Goal: Find specific page/section: Find specific page/section

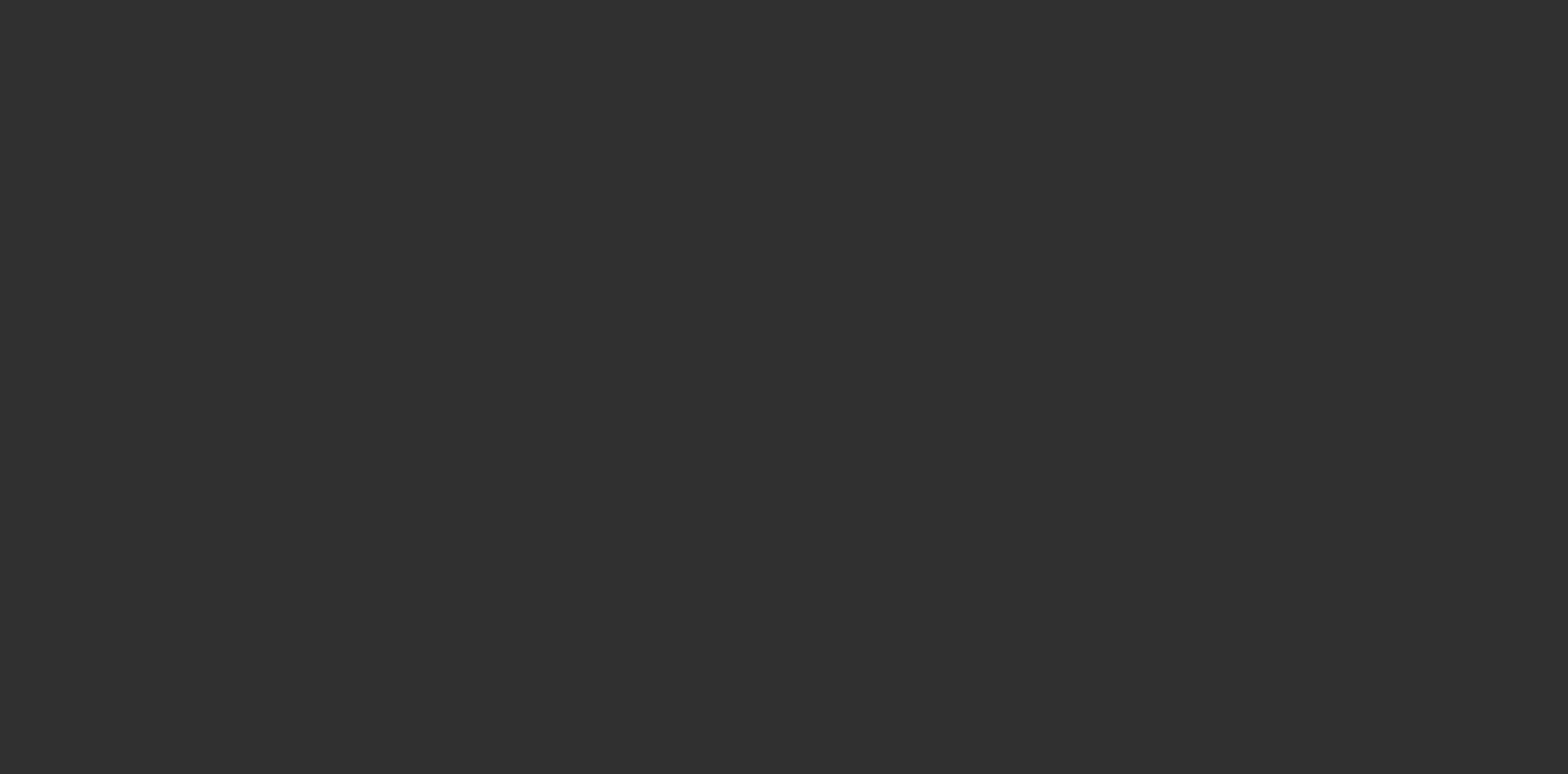
select select "10"
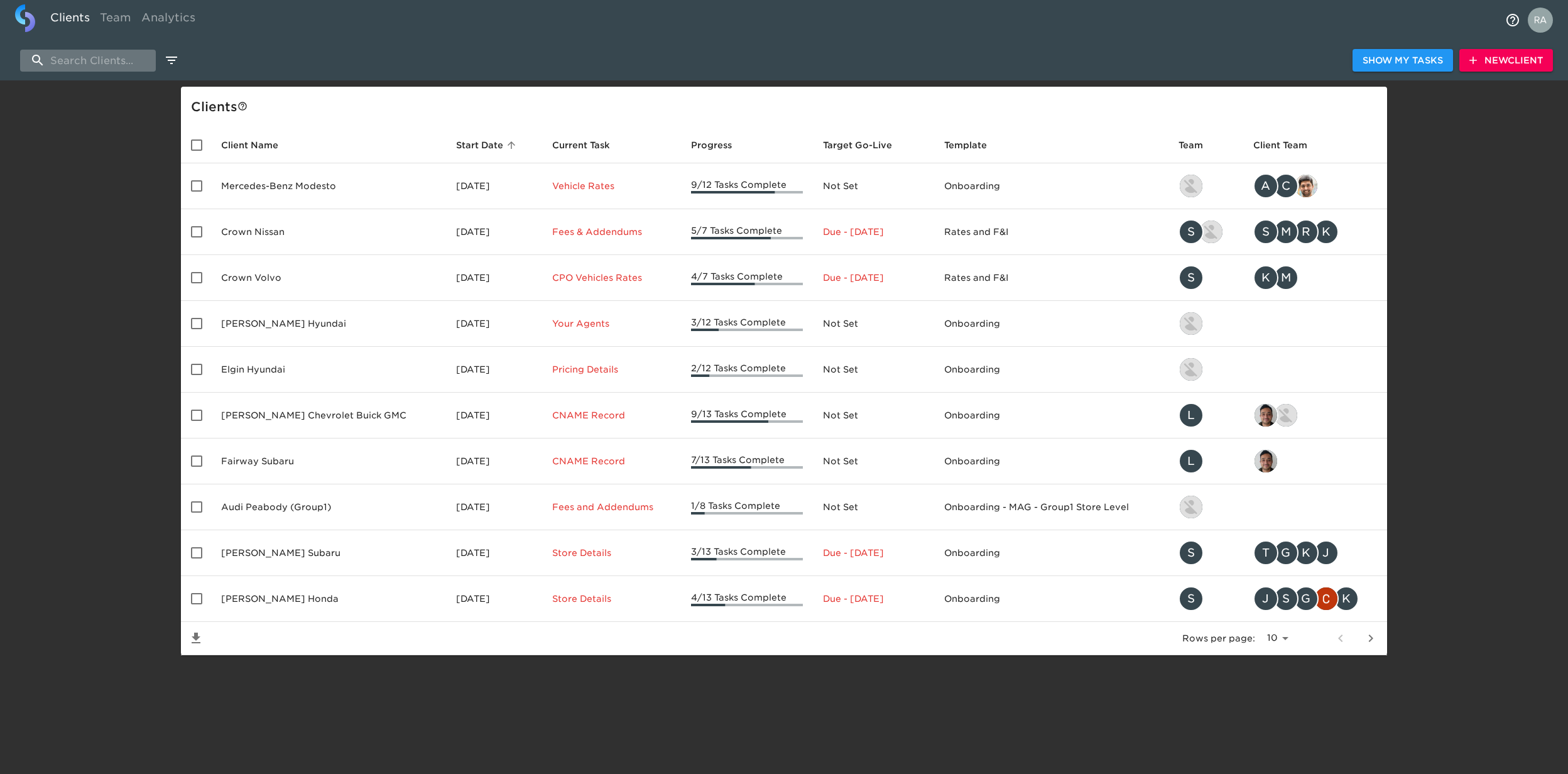
click at [102, 60] on input "search" at bounding box center [88, 60] width 136 height 22
paste input "Tasca Automotive Group, Inc."
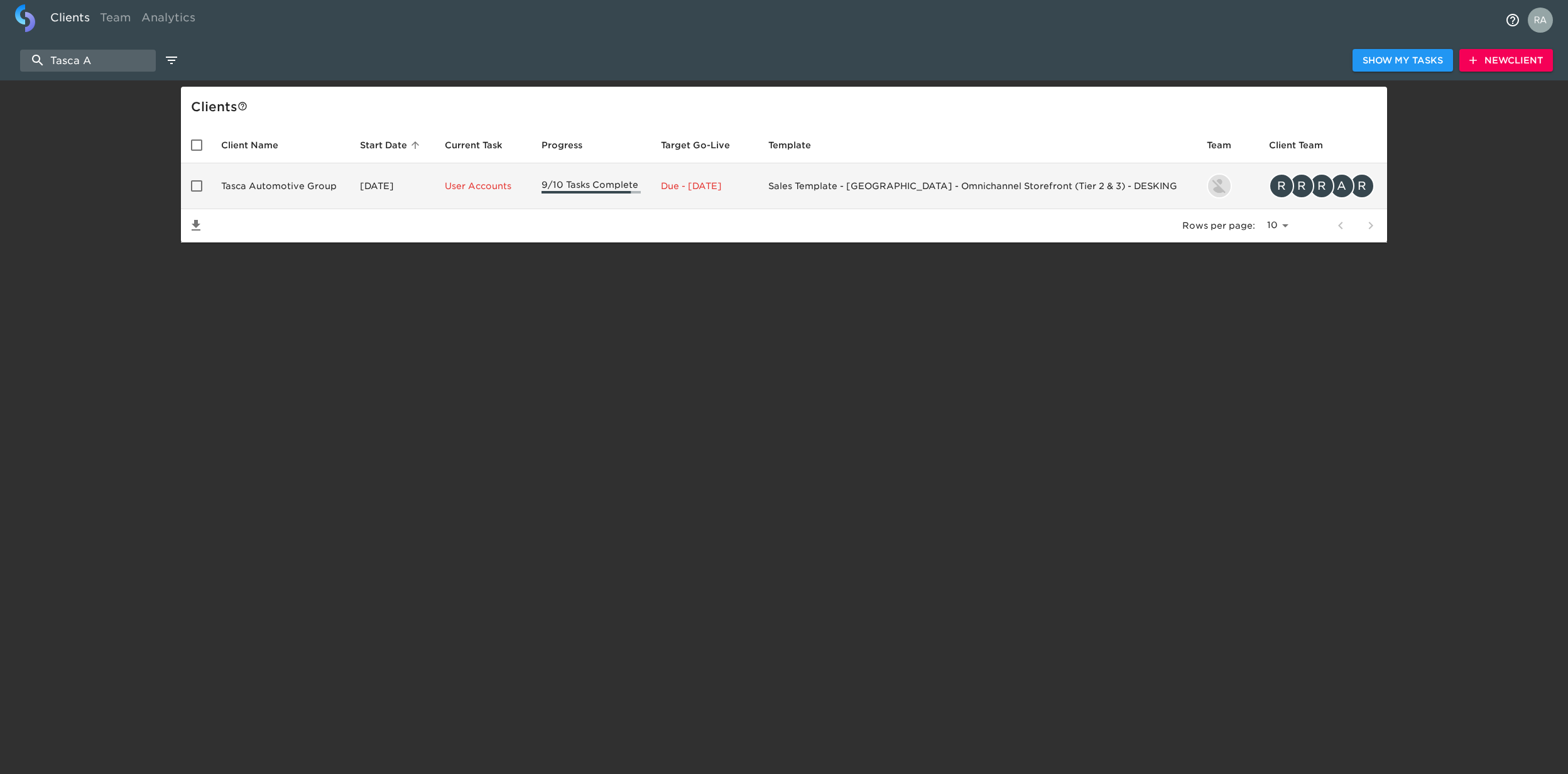
type input "Tasca A"
drag, startPoint x: 290, startPoint y: 187, endPoint x: 298, endPoint y: 187, distance: 8.0
click at [298, 187] on td "Tasca Automotive Group" at bounding box center [280, 186] width 139 height 45
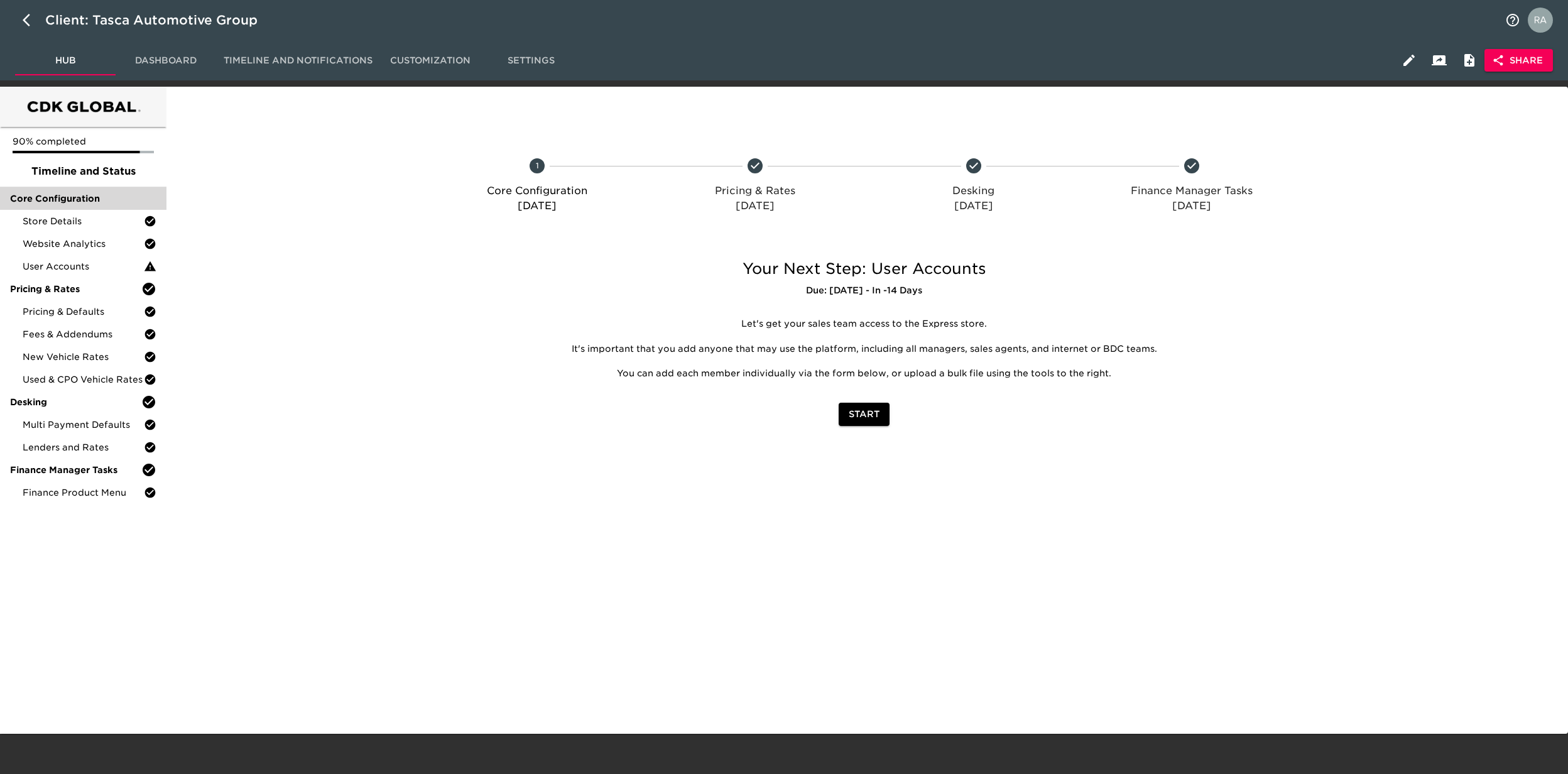
click at [82, 194] on span "Core Configuration" at bounding box center [83, 198] width 146 height 12
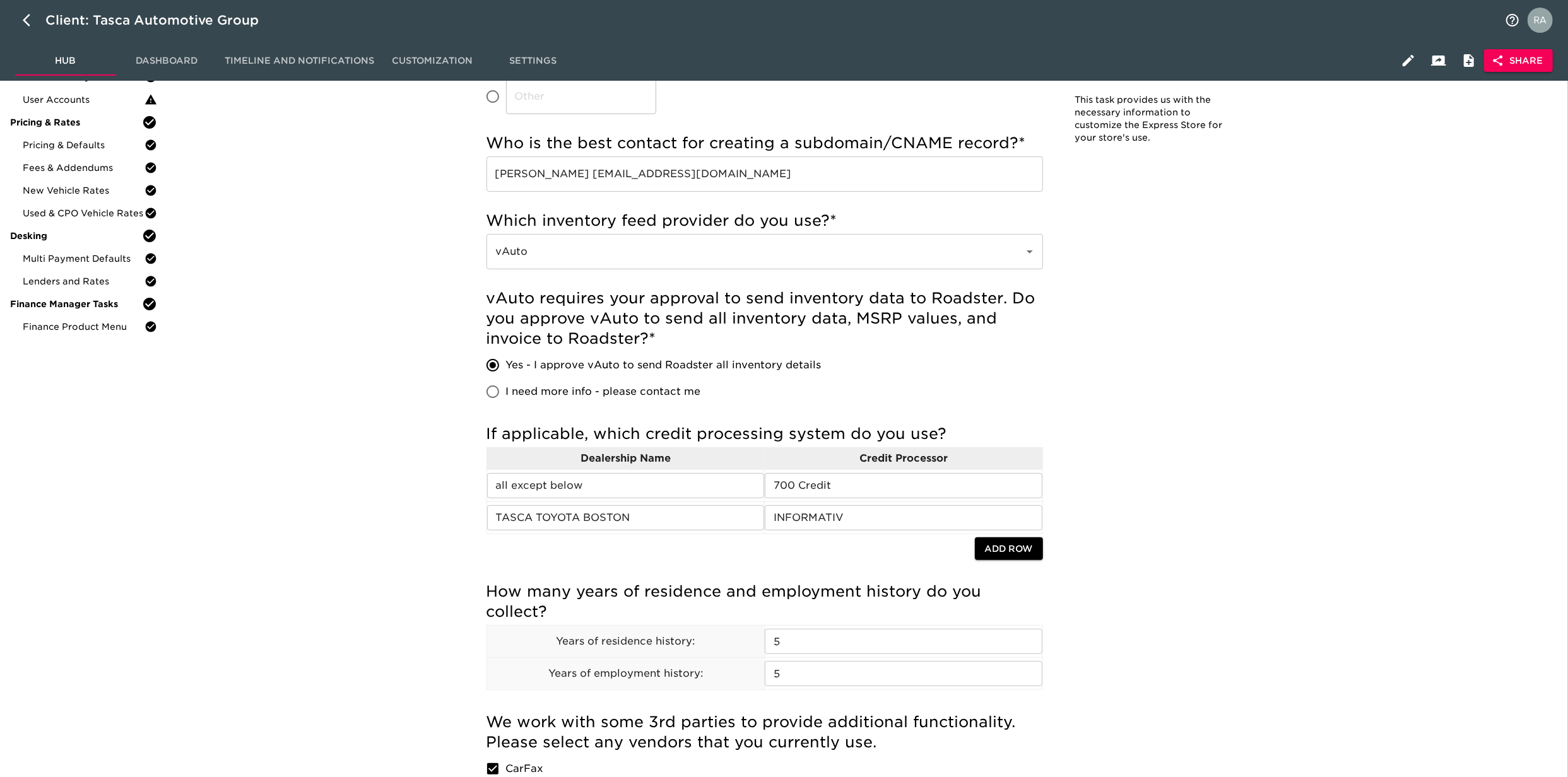
scroll to position [602, 0]
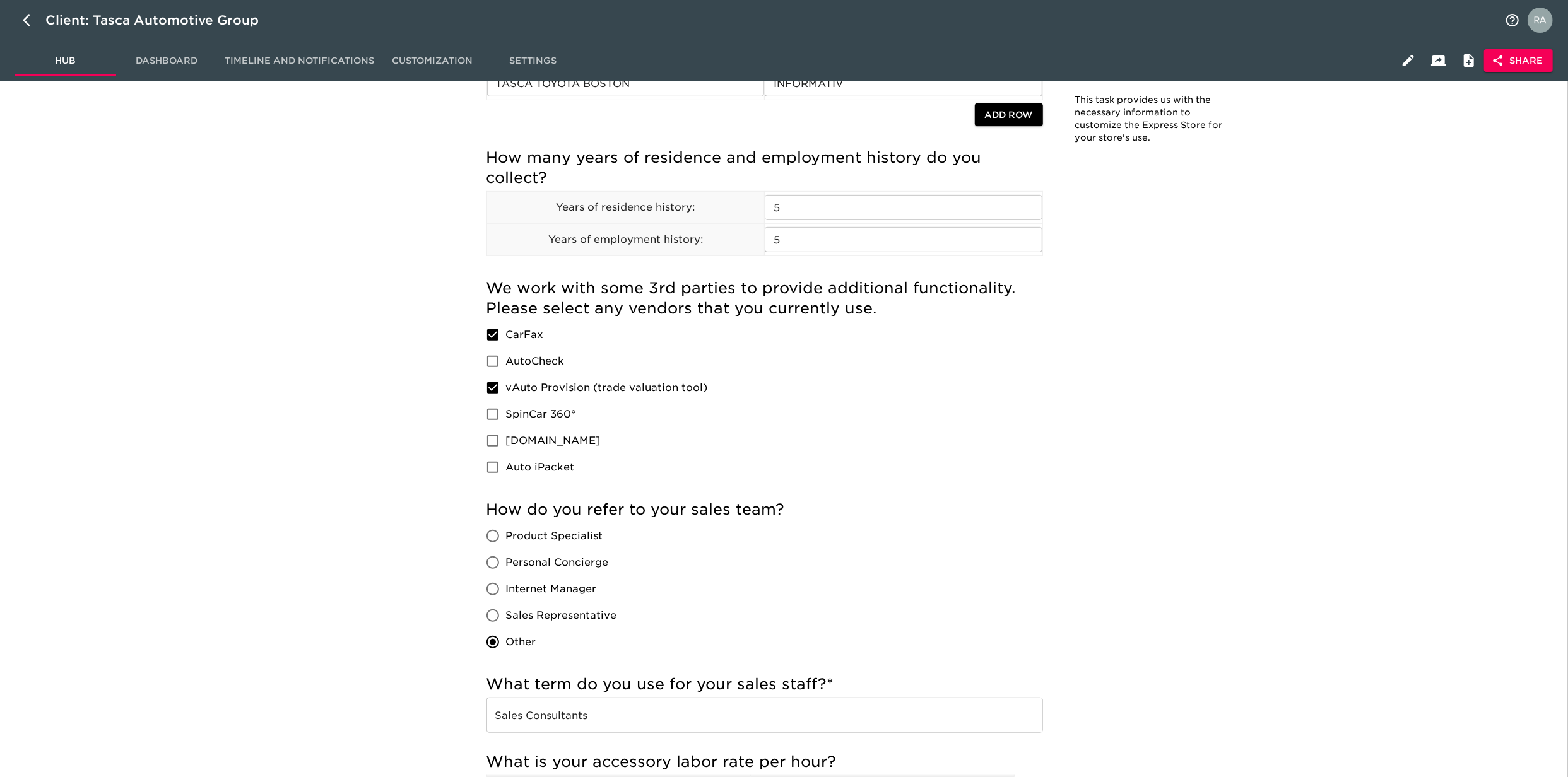
drag, startPoint x: 503, startPoint y: 387, endPoint x: 698, endPoint y: 386, distance: 195.0
click at [698, 386] on label "vAuto Provision (trade valuation tool)" at bounding box center [593, 388] width 228 height 27
click at [506, 386] on input "vAuto Provision (trade valuation tool)" at bounding box center [493, 388] width 27 height 27
click at [493, 388] on input "vAuto Provision (trade valuation tool)" at bounding box center [493, 388] width 27 height 27
checkbox input "true"
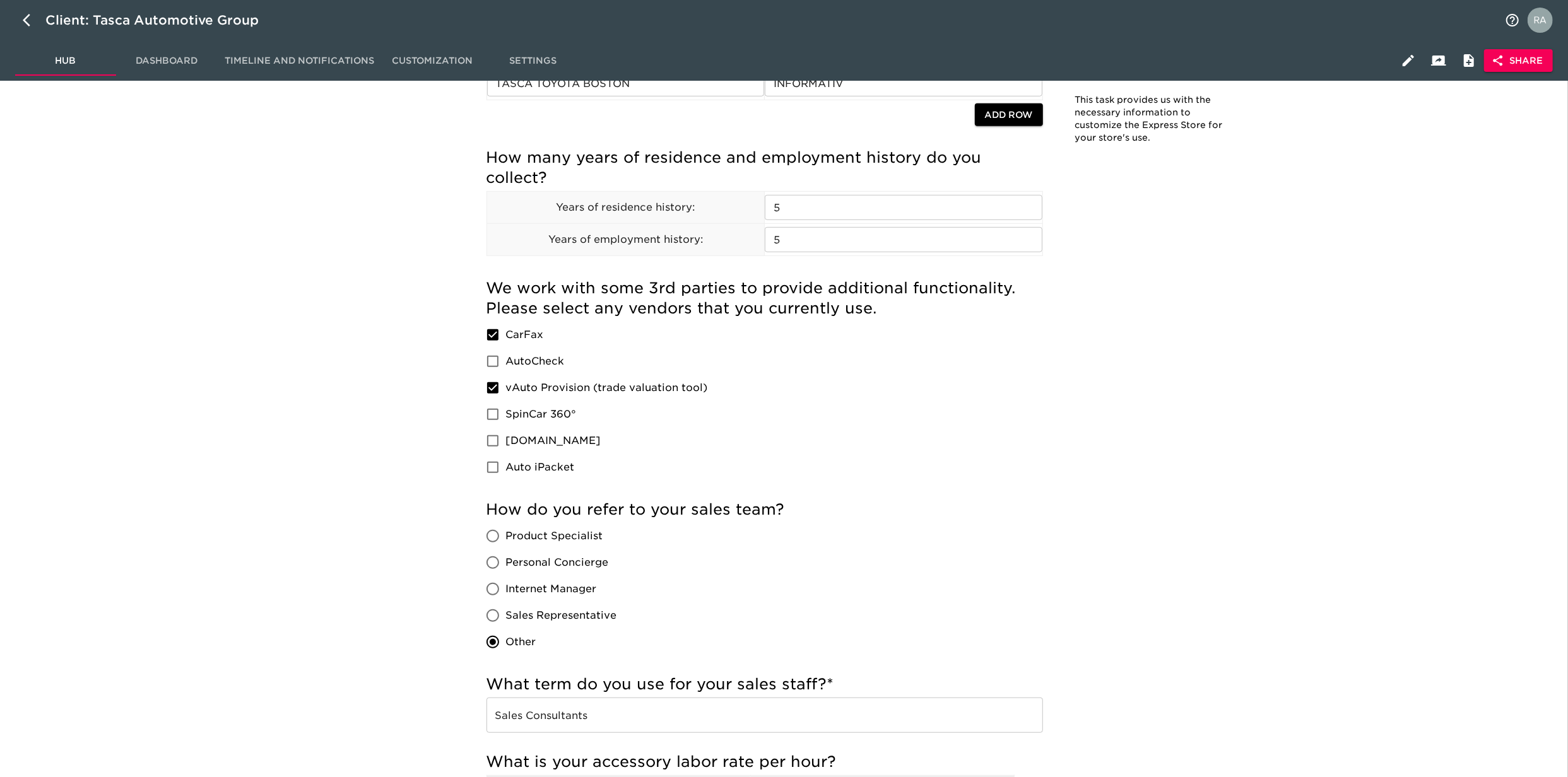
click at [169, 320] on div "Store Details - Complete! Note: This task provides us with the necessary inform…" at bounding box center [865, 447] width 1391 height 1908
click at [29, 21] on icon "button" at bounding box center [30, 20] width 15 height 15
select select "10"
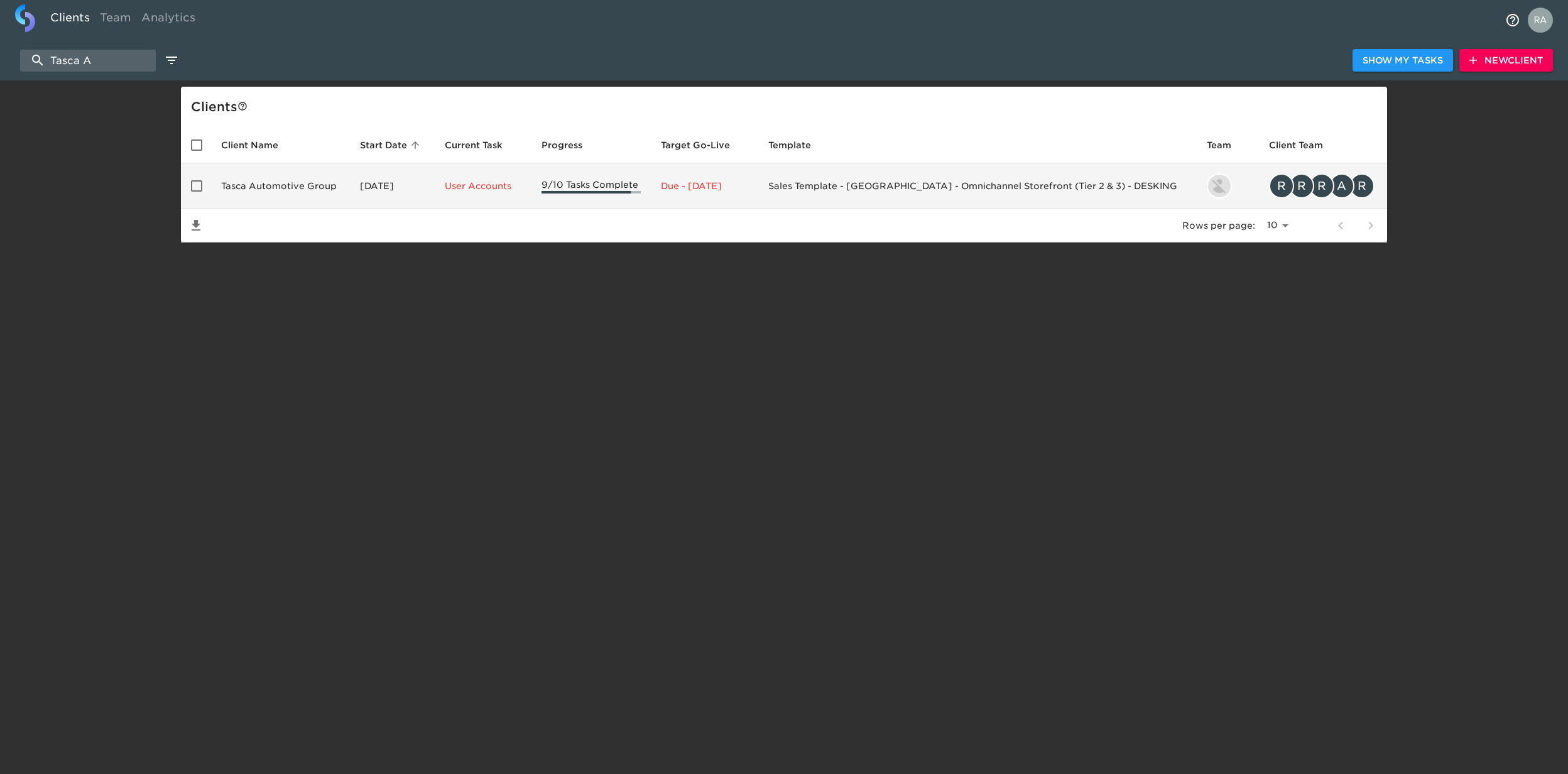
drag, startPoint x: 289, startPoint y: 165, endPoint x: 284, endPoint y: 171, distance: 7.8
click at [284, 171] on td "Tasca Automotive Group" at bounding box center [280, 186] width 139 height 45
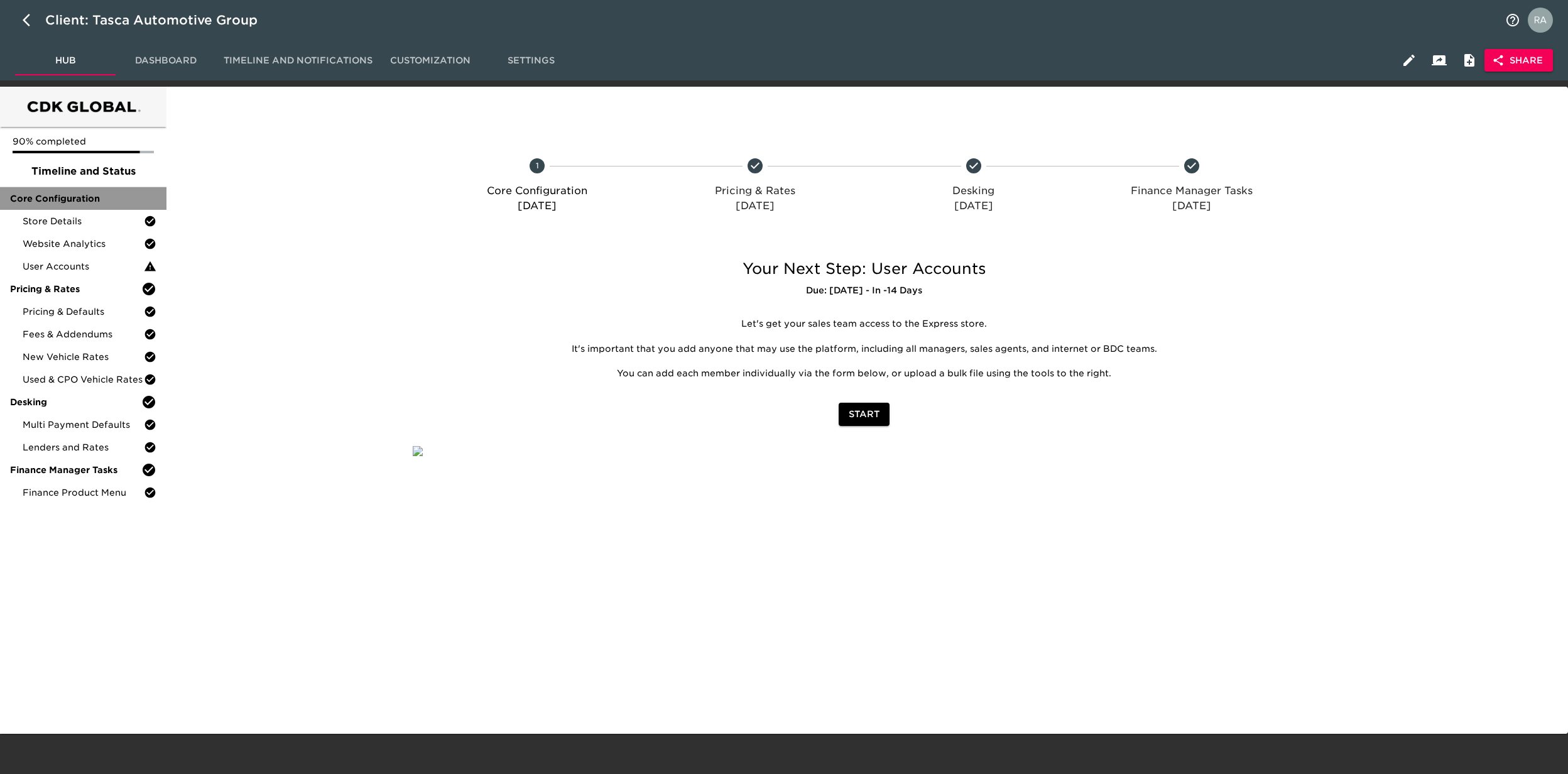
click at [83, 193] on span "Core Configuration" at bounding box center [83, 198] width 146 height 12
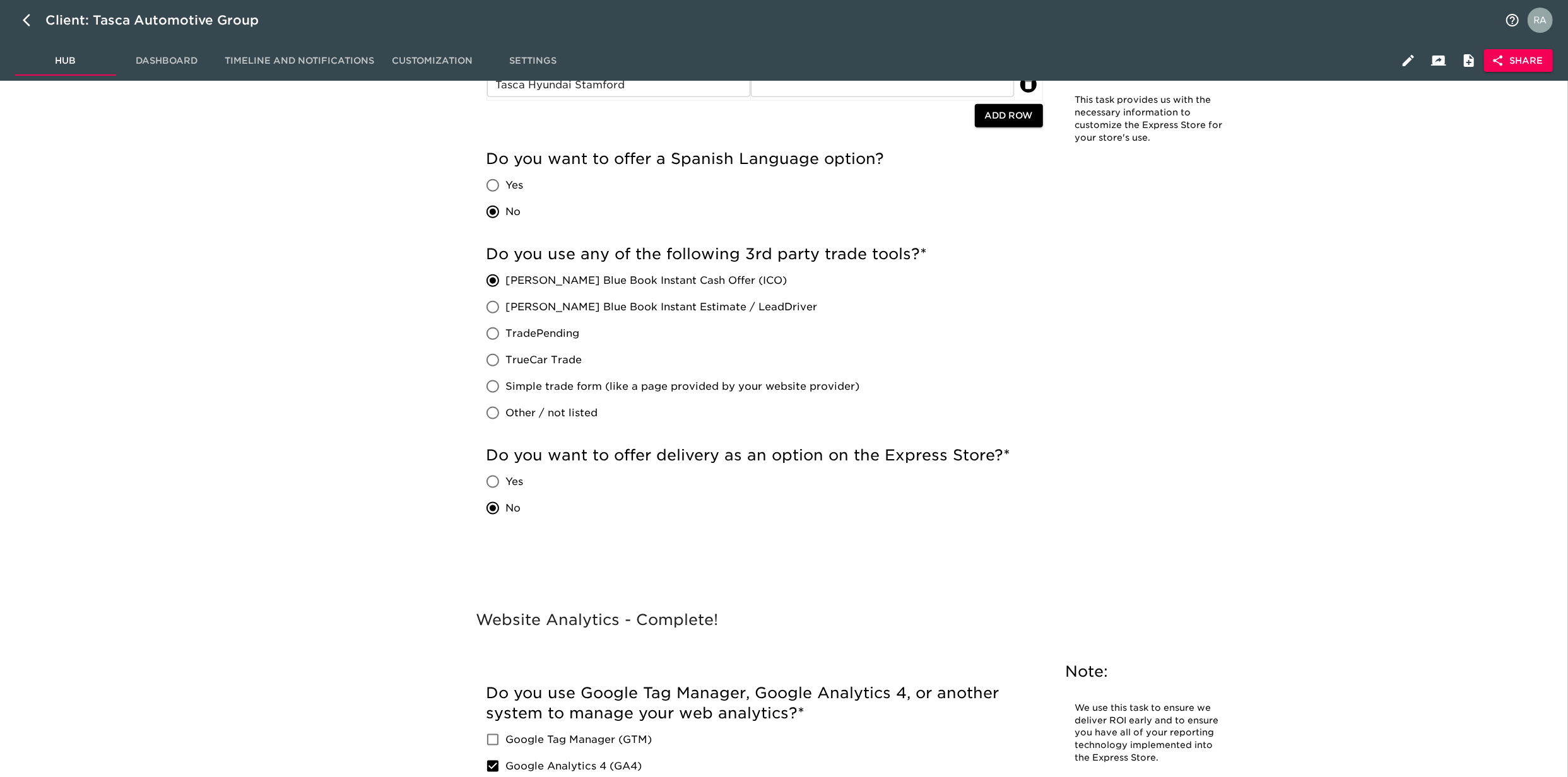
scroll to position [602, 0]
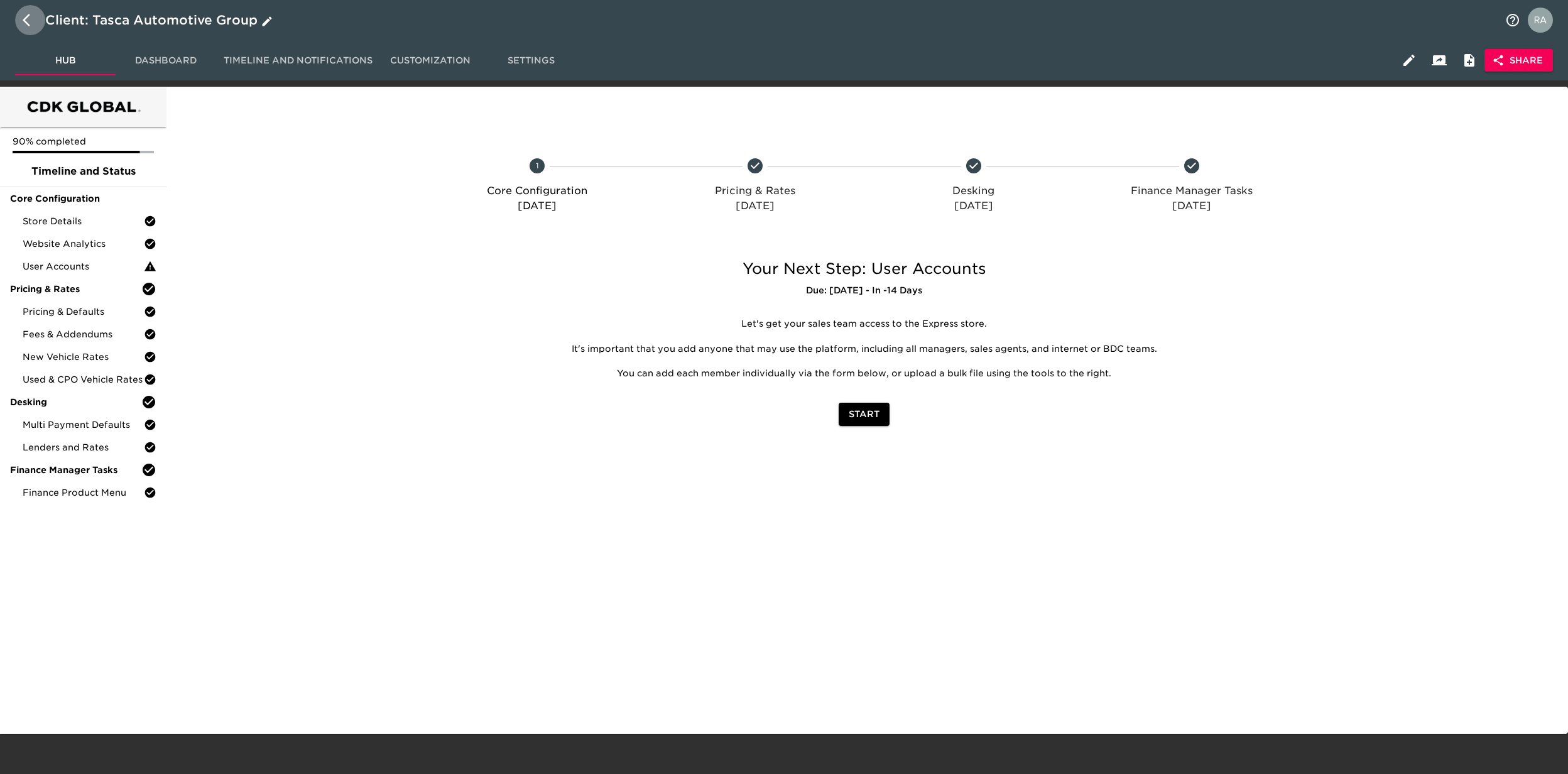
click at [33, 22] on icon "button" at bounding box center [30, 20] width 15 height 15
select select "10"
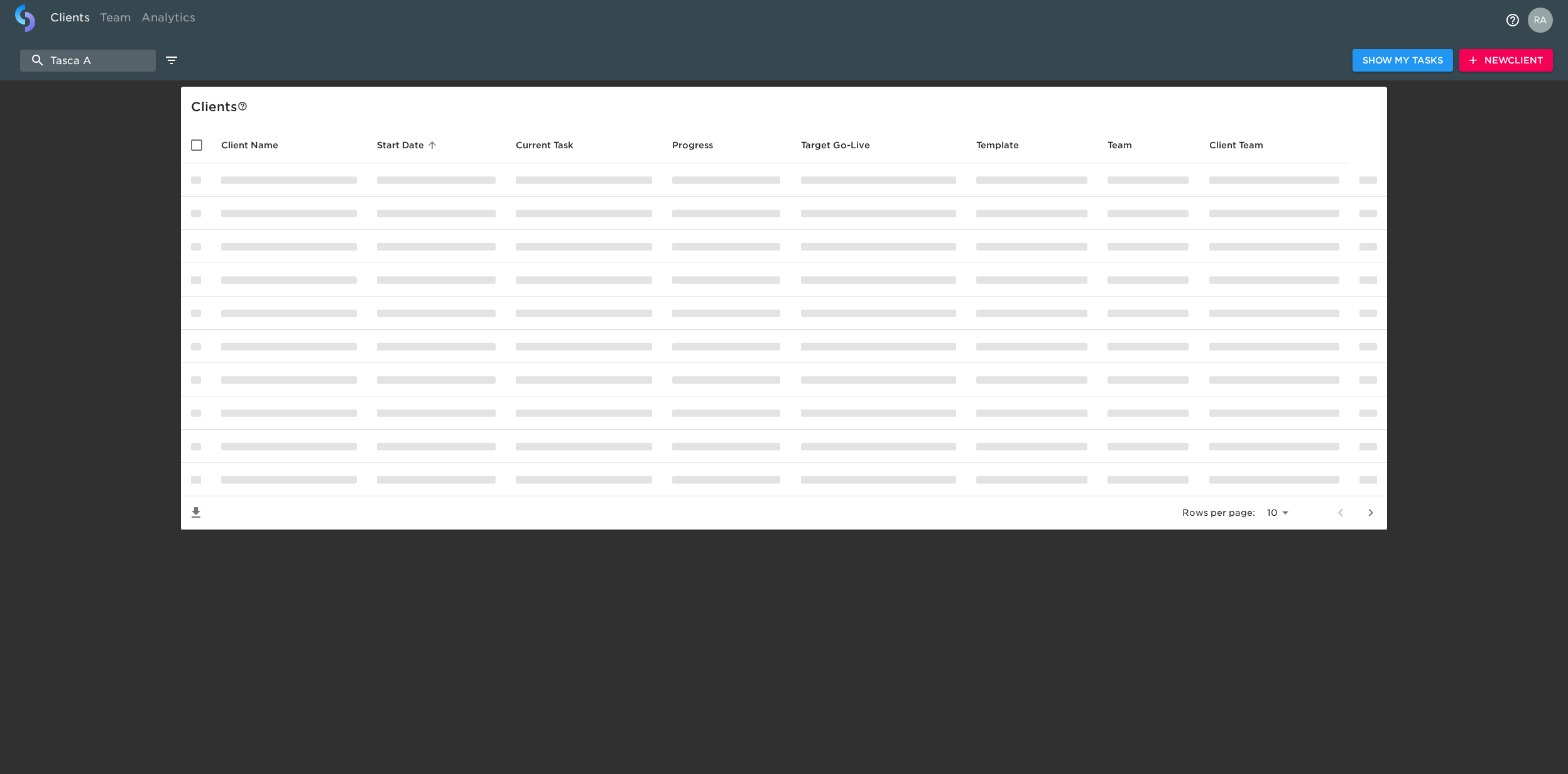
drag, startPoint x: 87, startPoint y: 59, endPoint x: 2, endPoint y: 58, distance: 85.0
click at [2, 58] on div "Tasca A Show My Tasks New Client" at bounding box center [784, 60] width 1568 height 41
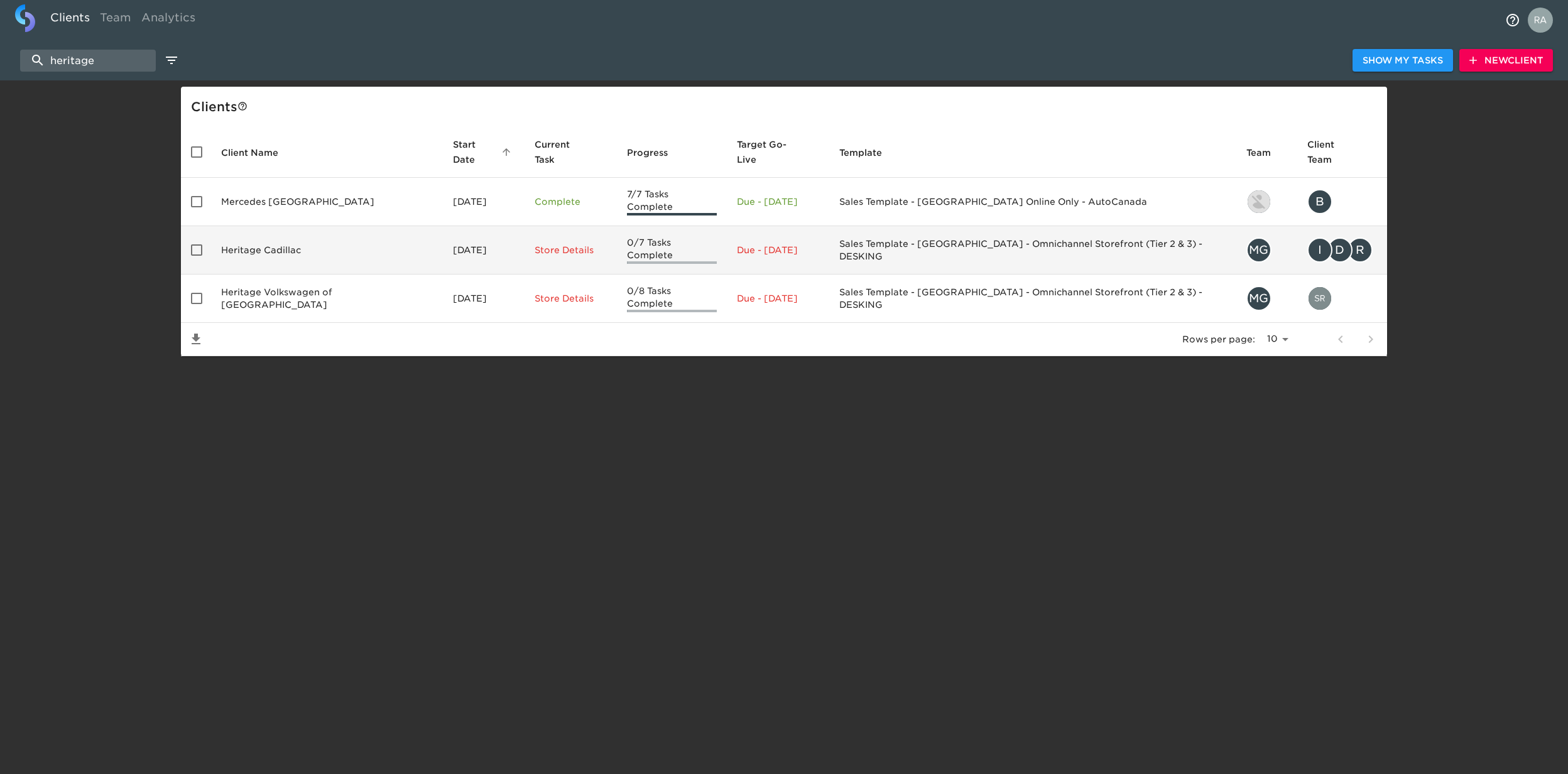
type input "heritage"
click at [329, 237] on td "Heritage Cadillac" at bounding box center [326, 251] width 231 height 49
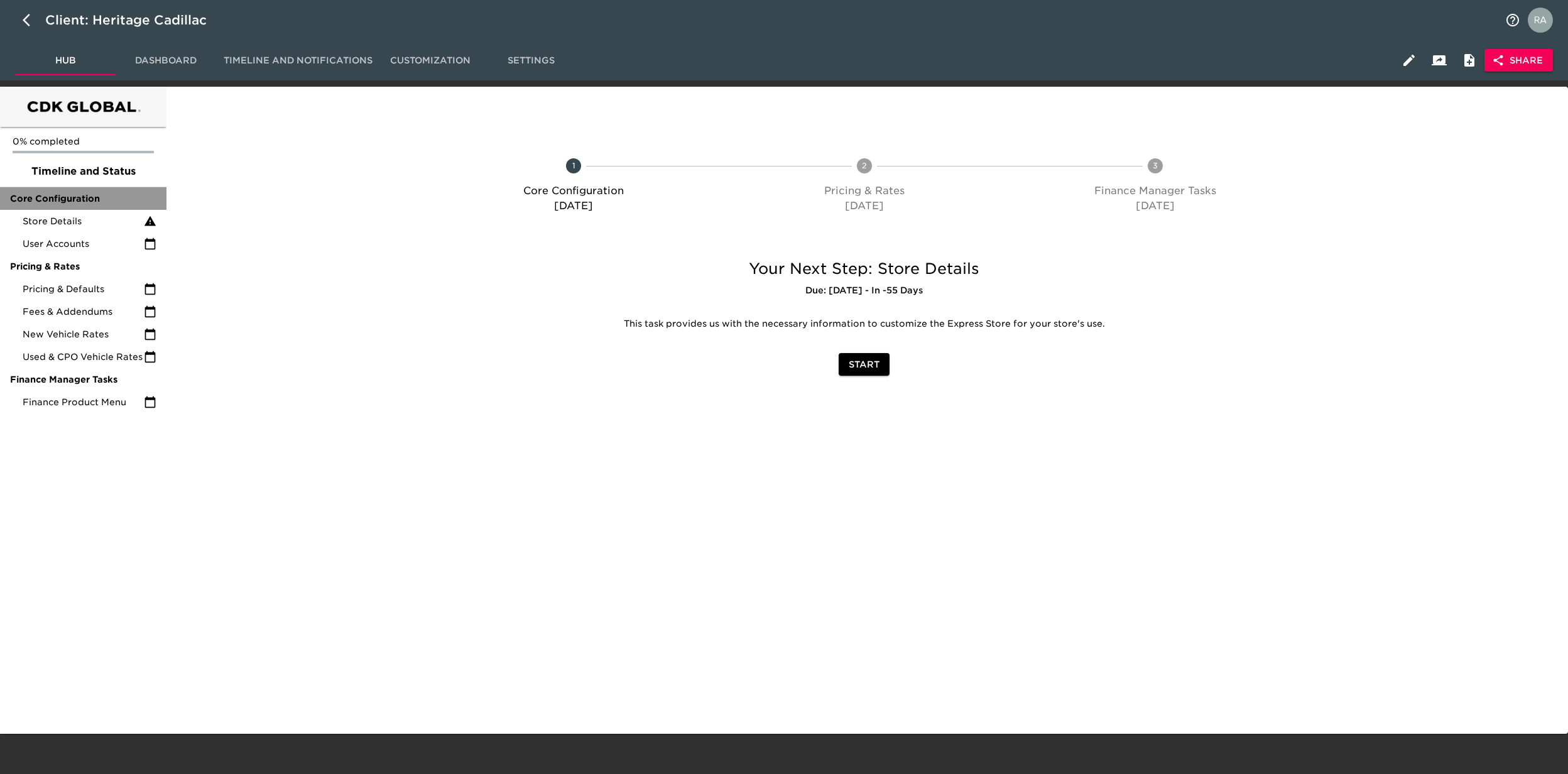
click at [74, 203] on span "Core Configuration" at bounding box center [83, 198] width 146 height 12
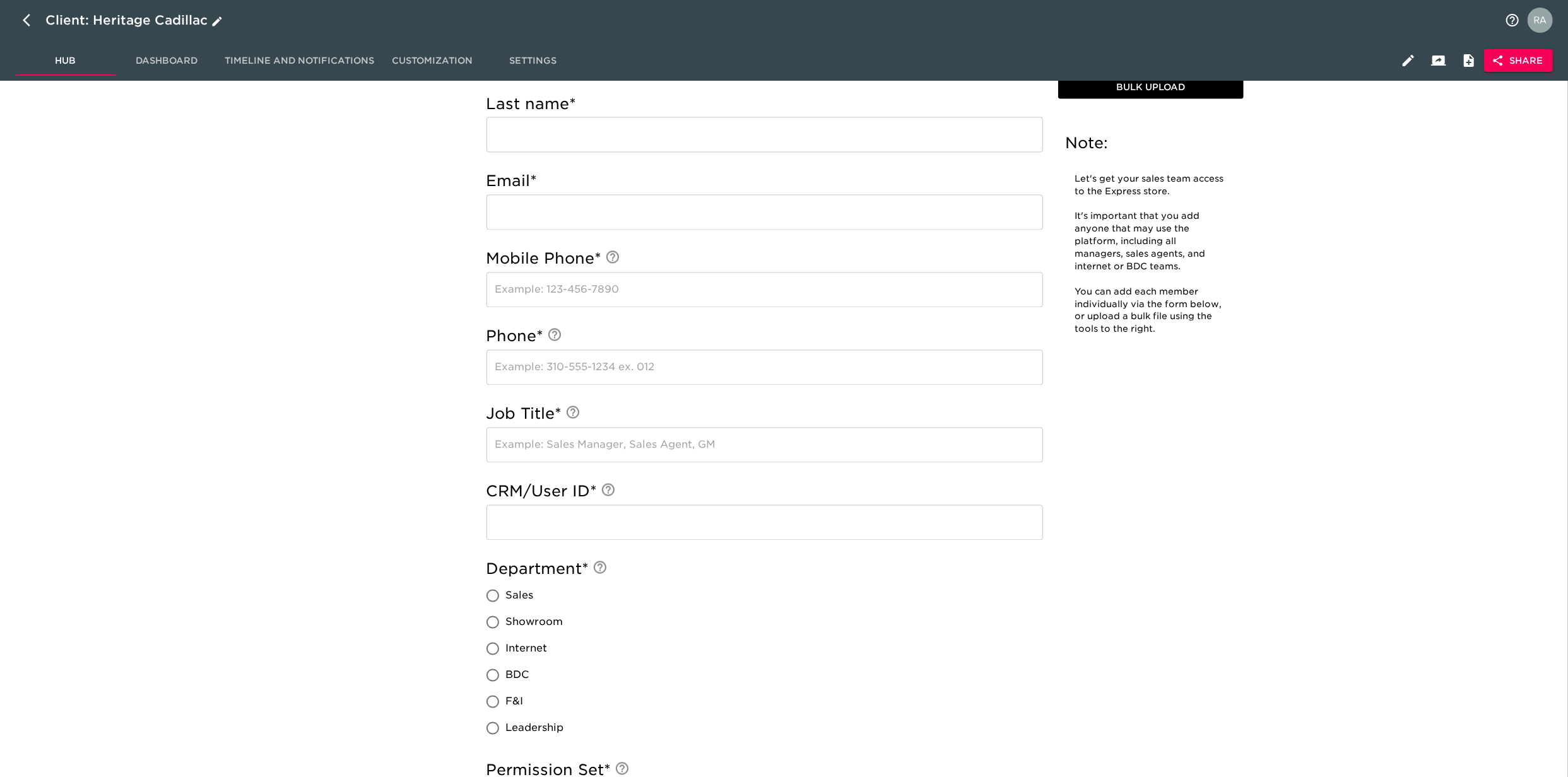
scroll to position [2466, 0]
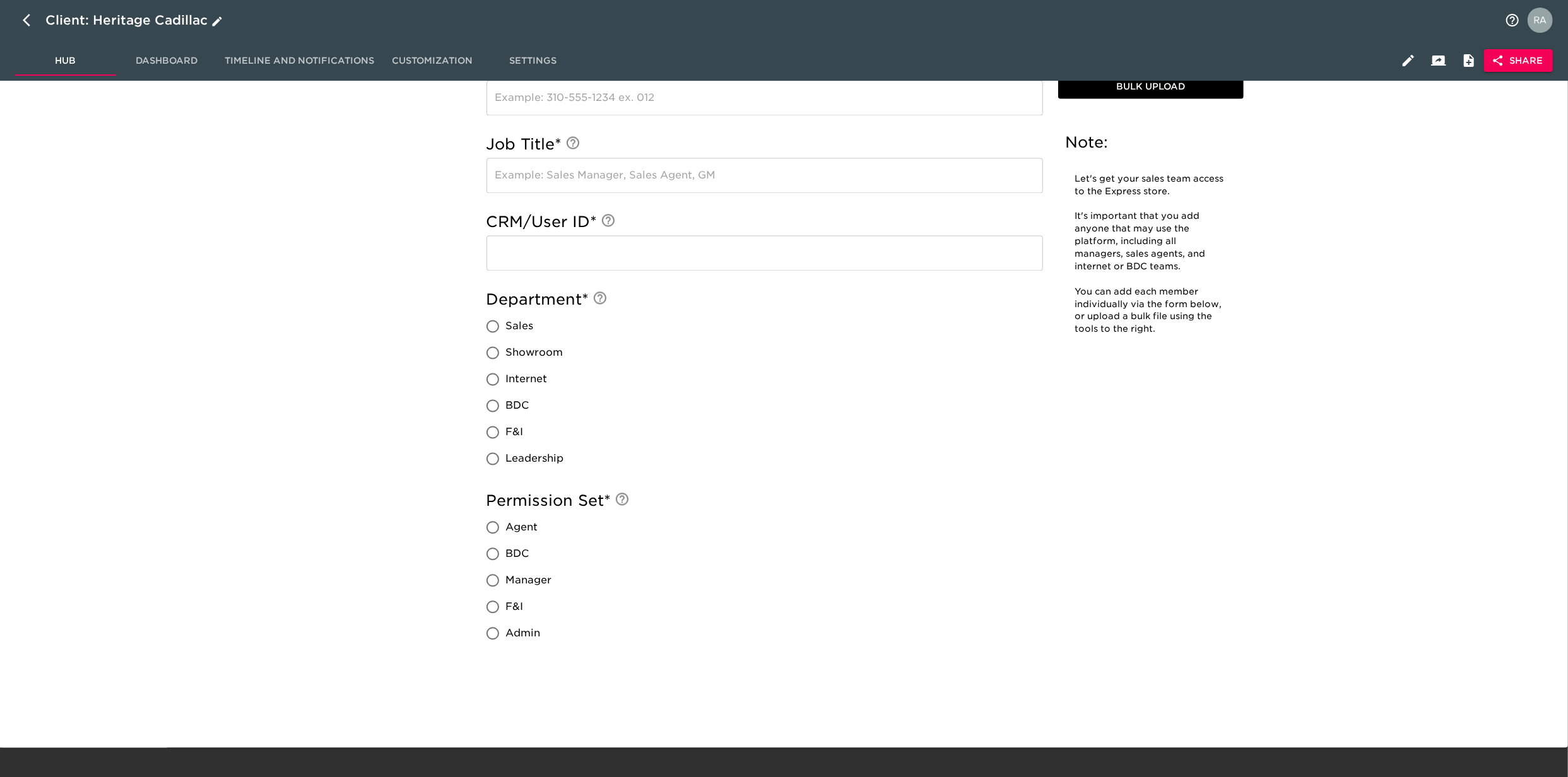
click at [27, 22] on icon "button" at bounding box center [30, 20] width 15 height 15
select select "10"
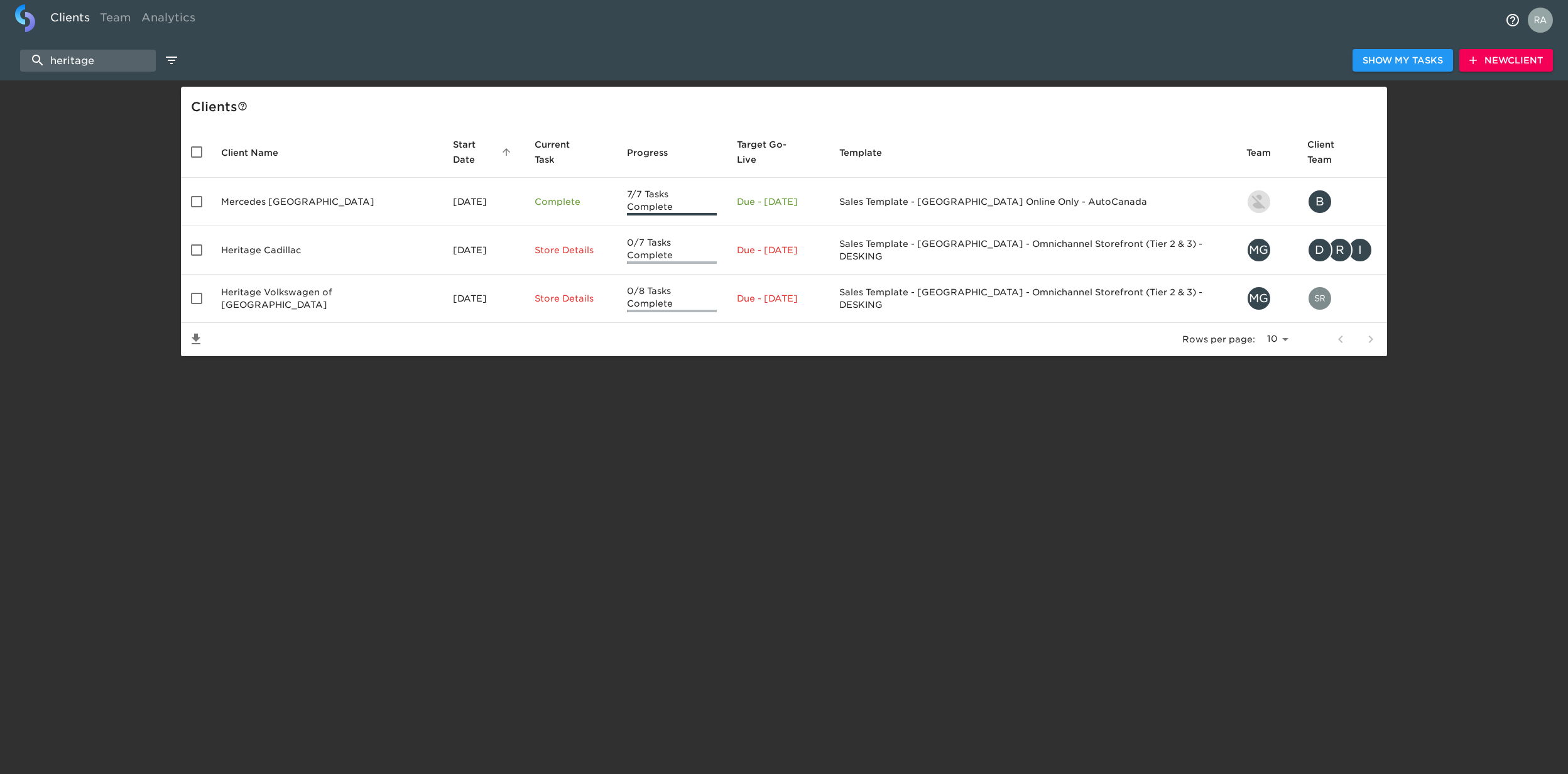
drag, startPoint x: 102, startPoint y: 55, endPoint x: -4, endPoint y: 59, distance: 106.1
click at [0, 59] on html "Clients Team Analytics heritage Show My Tasks New Client Client s Client Name S…" at bounding box center [784, 198] width 1568 height 397
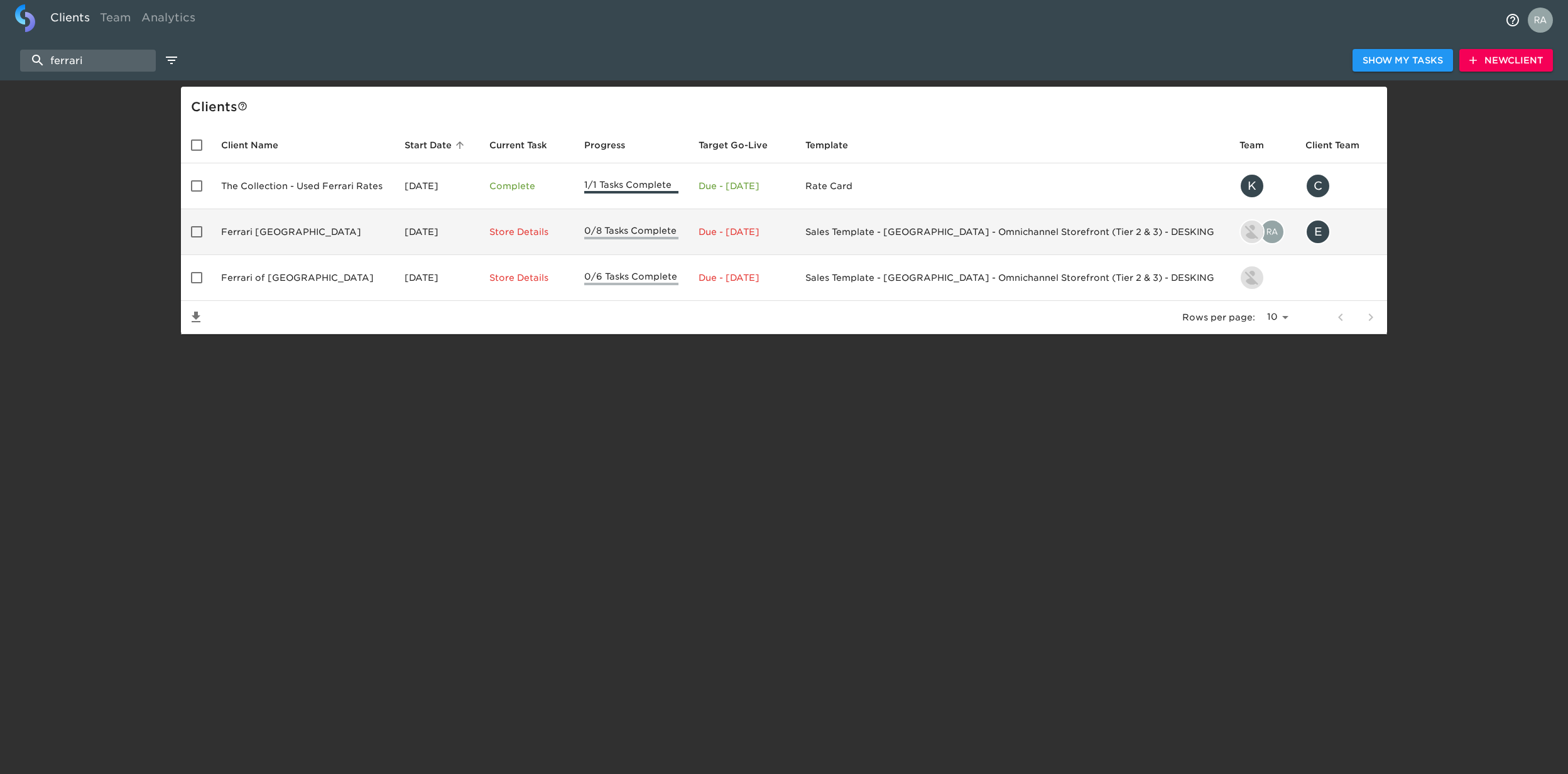
type input "ferrari"
click at [307, 251] on td "Ferrari [GEOGRAPHIC_DATA]" at bounding box center [303, 232] width 183 height 45
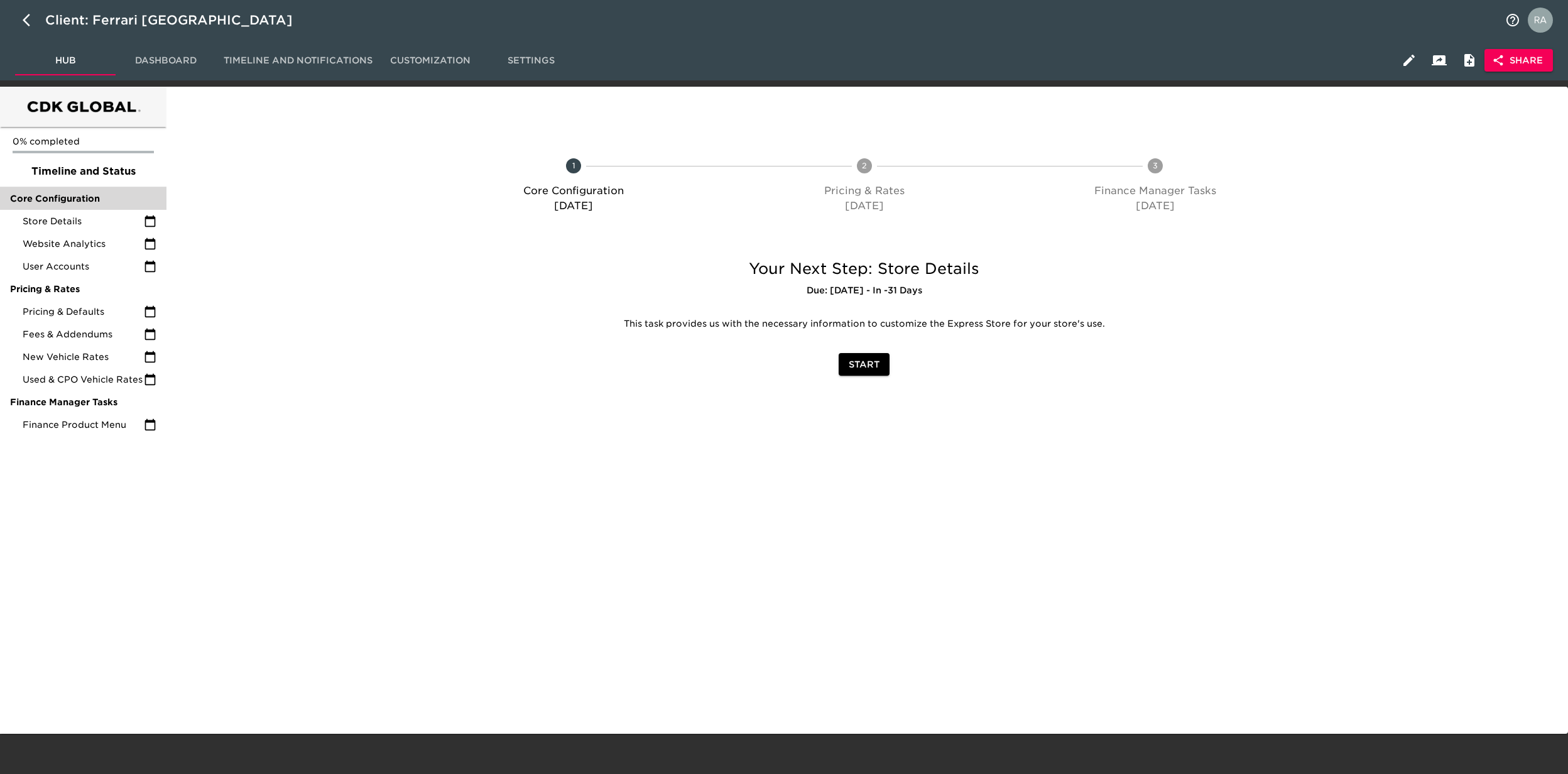
click at [75, 202] on span "Core Configuration" at bounding box center [83, 198] width 146 height 12
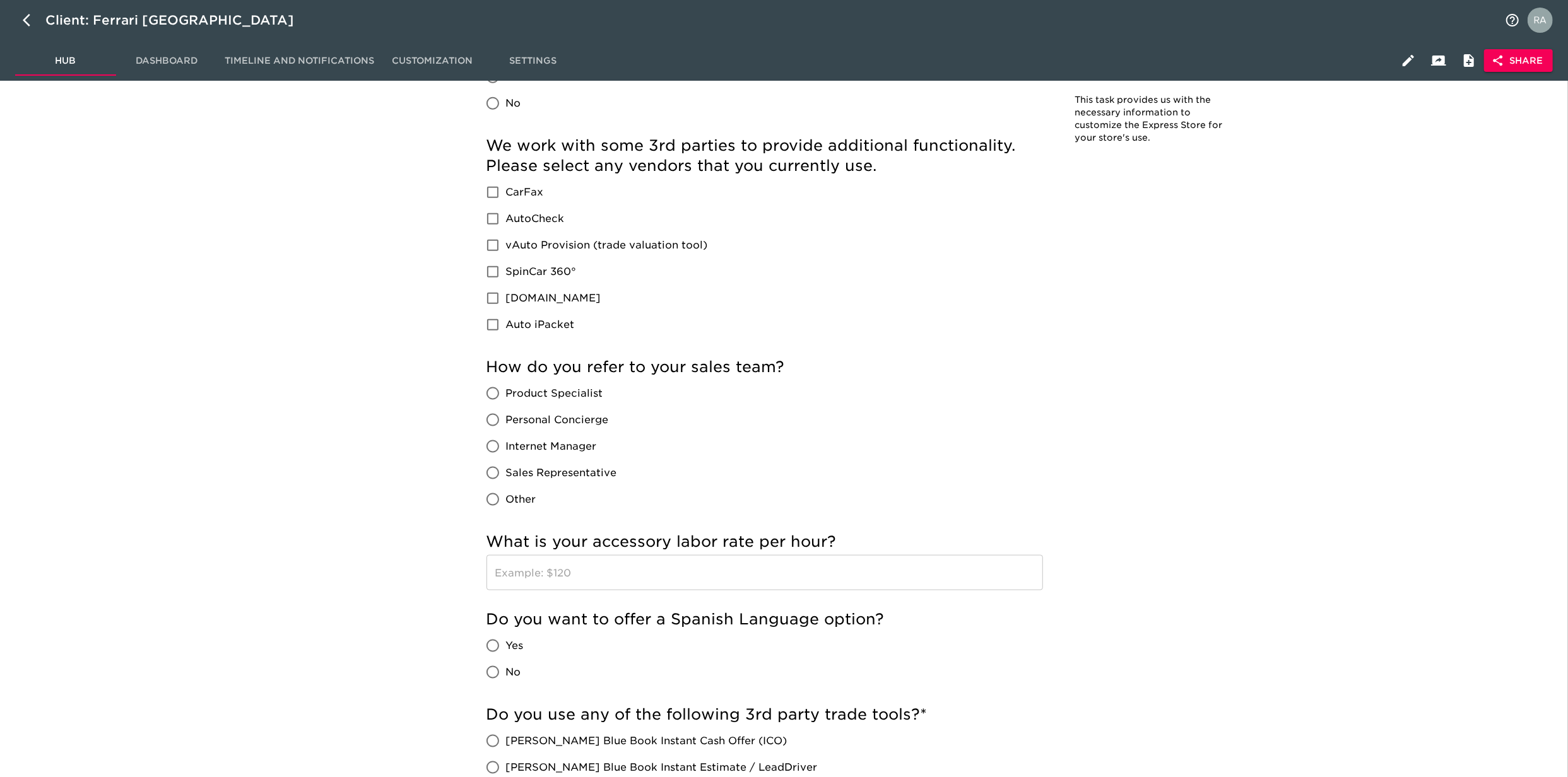
scroll to position [1571, 0]
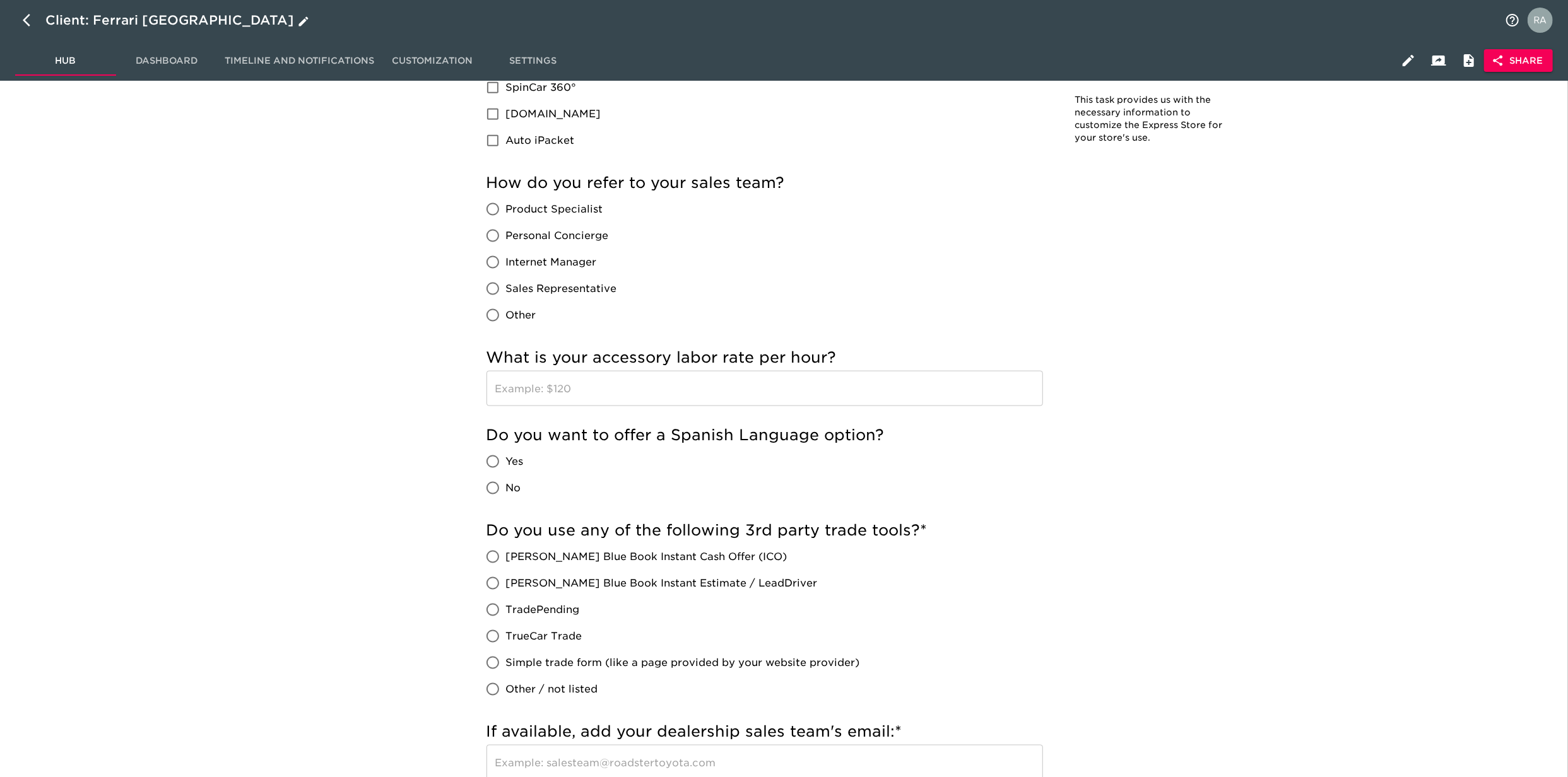
click at [25, 9] on button "button" at bounding box center [30, 20] width 30 height 30
select select "10"
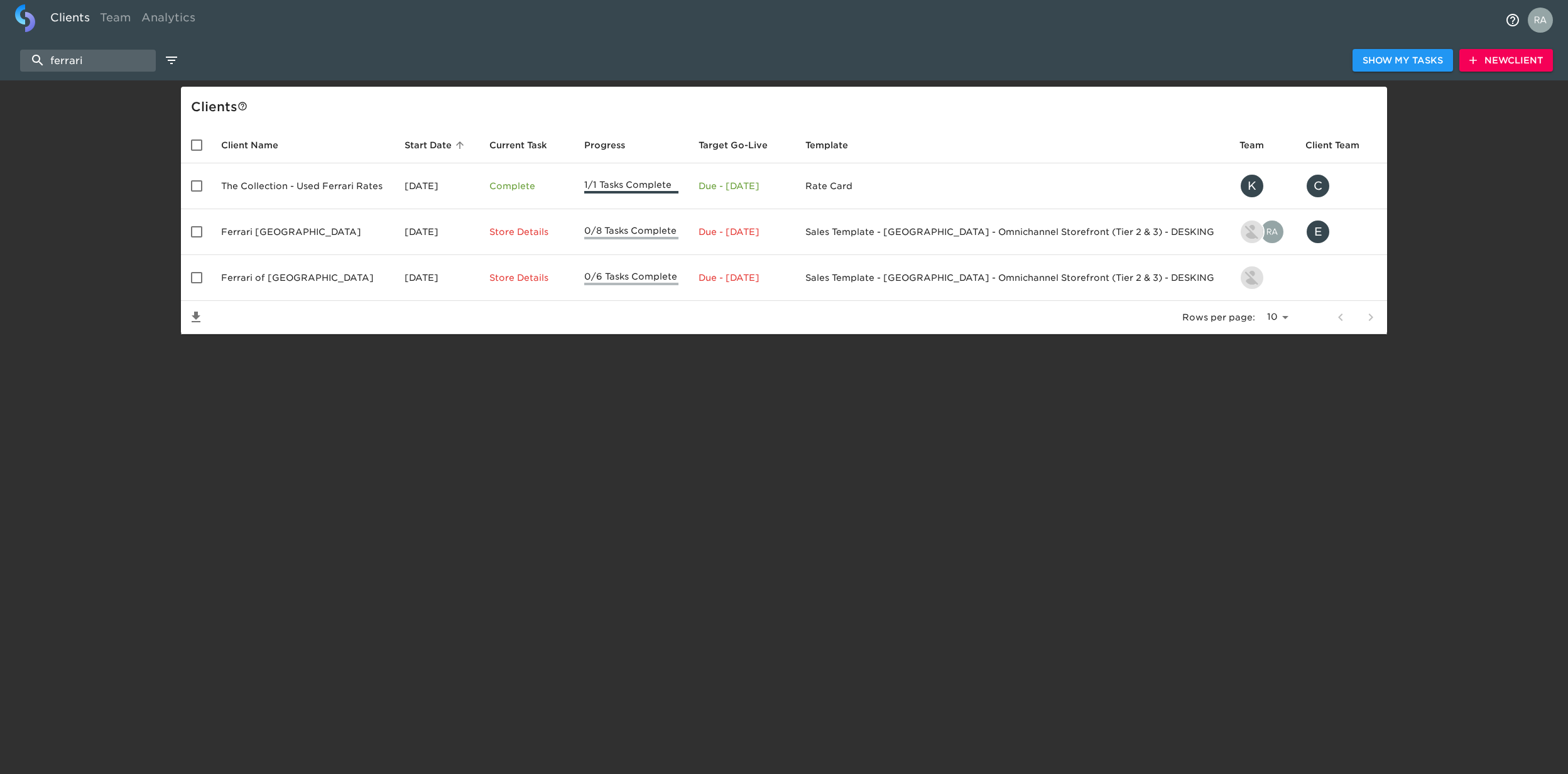
drag, startPoint x: 113, startPoint y: 61, endPoint x: -4, endPoint y: 53, distance: 117.3
click at [0, 53] on html "Clients Team Analytics ferrari Show My Tasks New Client Client s Client Name St…" at bounding box center [784, 187] width 1568 height 375
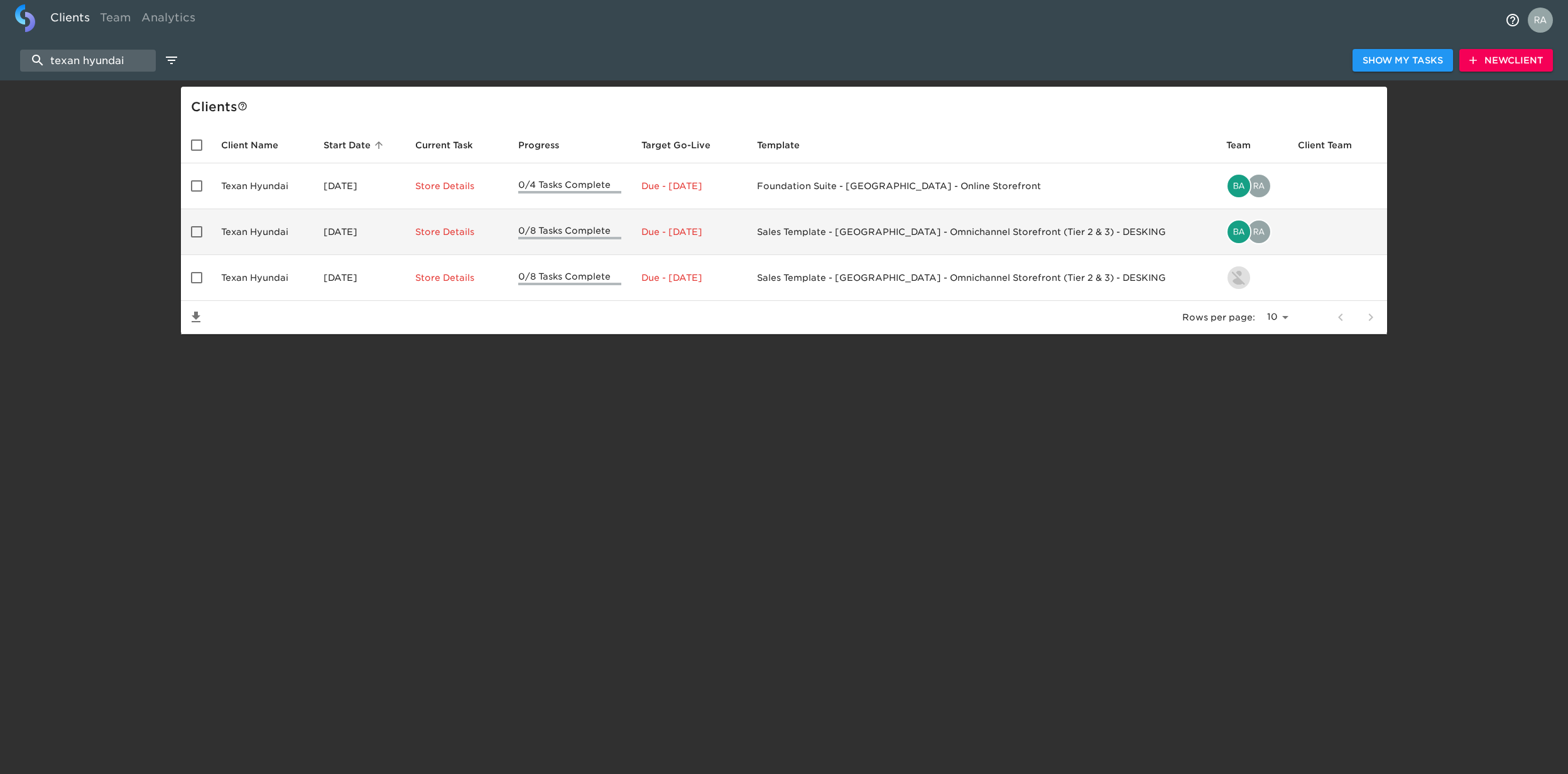
type input "texan hyundai"
click at [284, 241] on td "Texan Hyundai" at bounding box center [262, 232] width 102 height 45
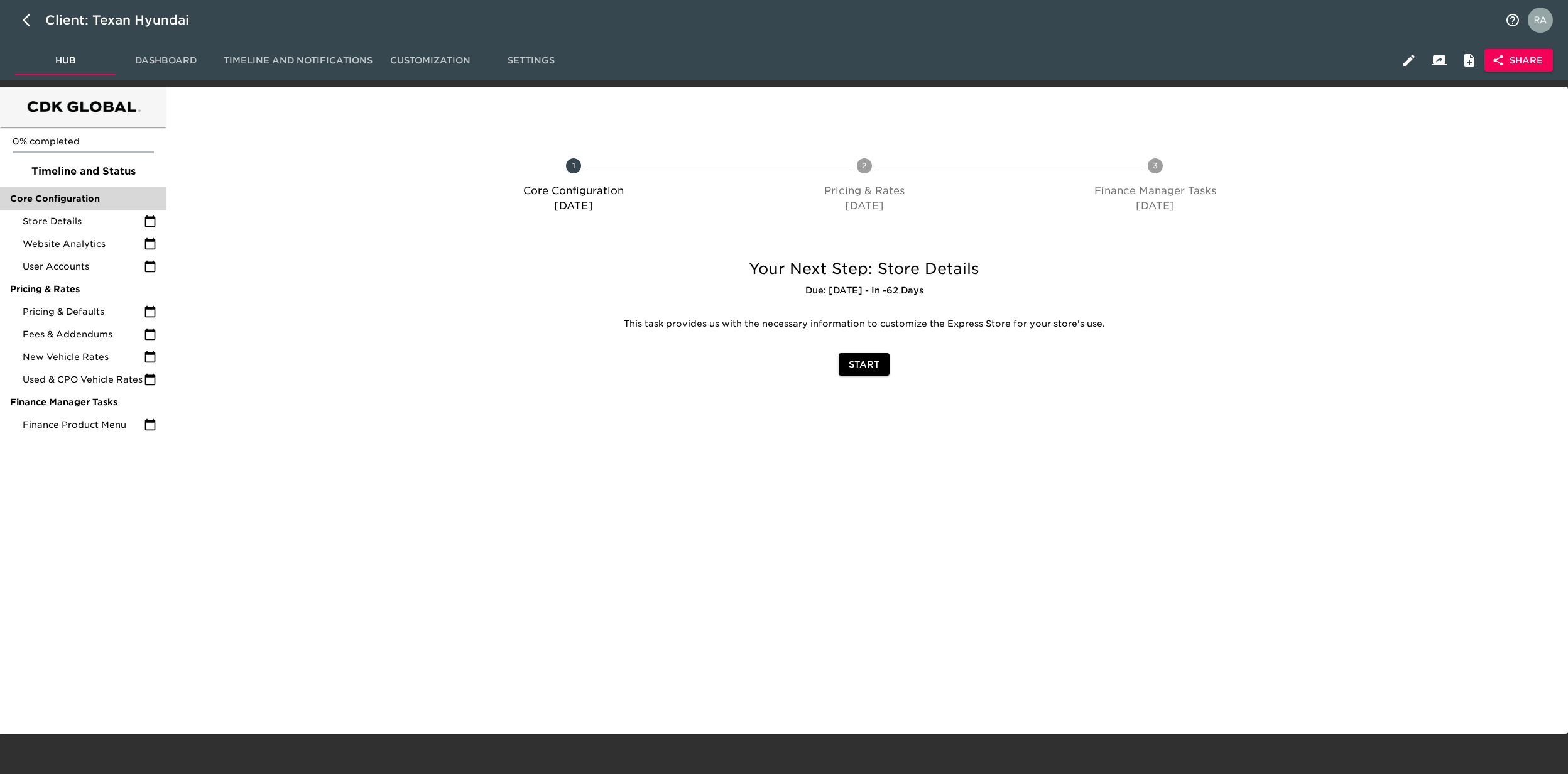
click at [60, 204] on span "Core Configuration" at bounding box center [83, 198] width 146 height 12
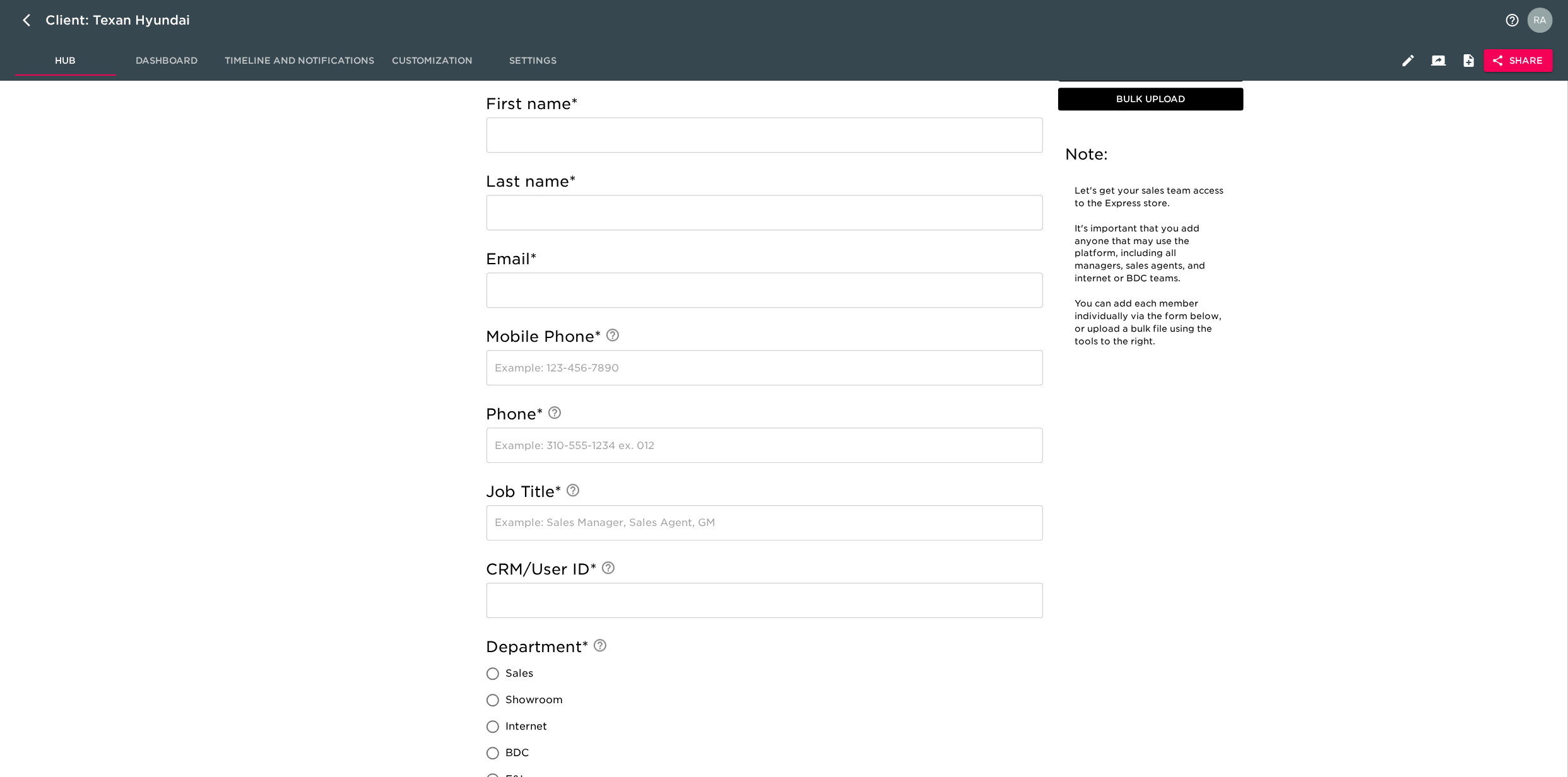
scroll to position [3252, 0]
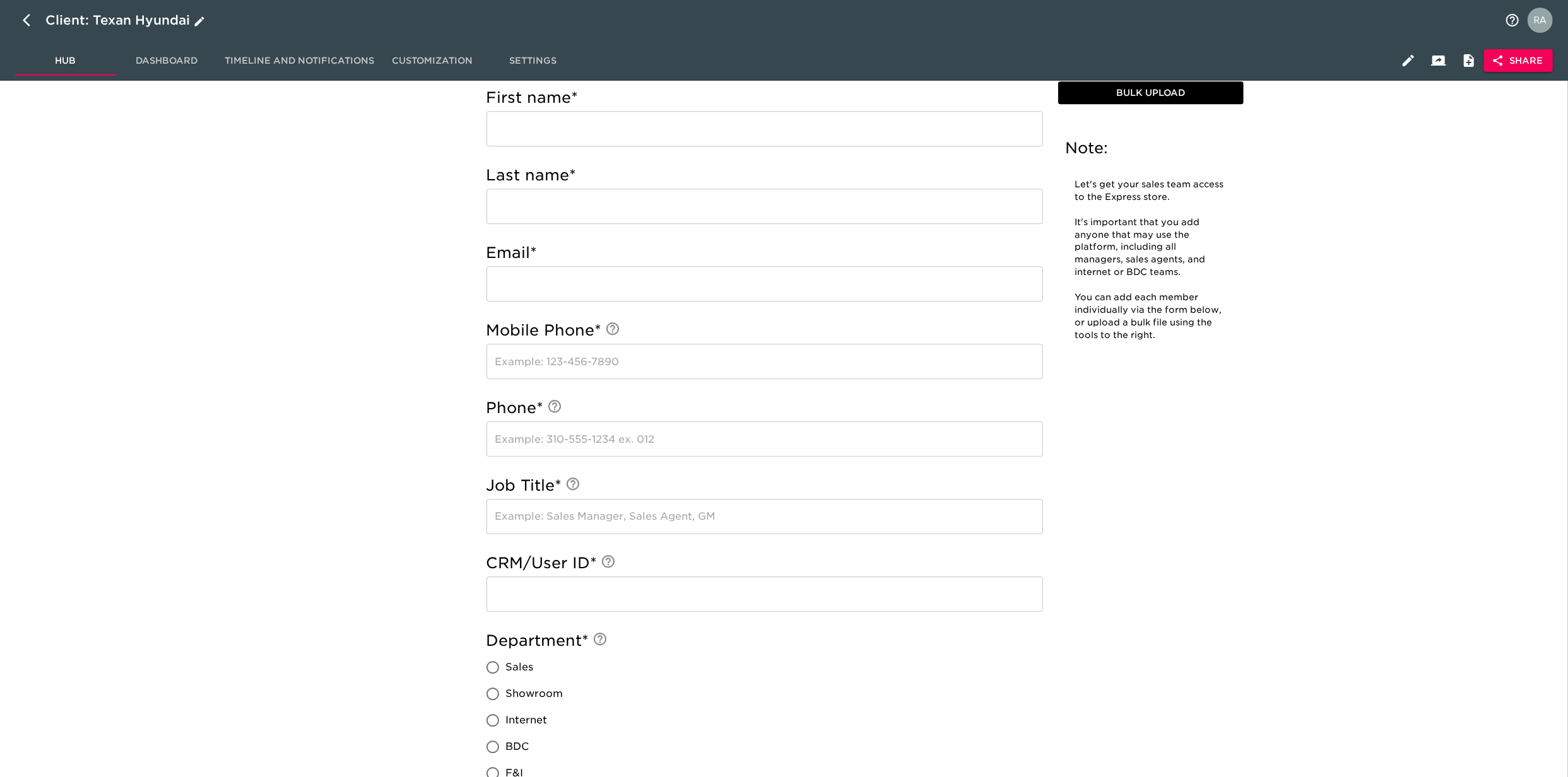
click at [17, 16] on button "button" at bounding box center [30, 20] width 30 height 30
select select "10"
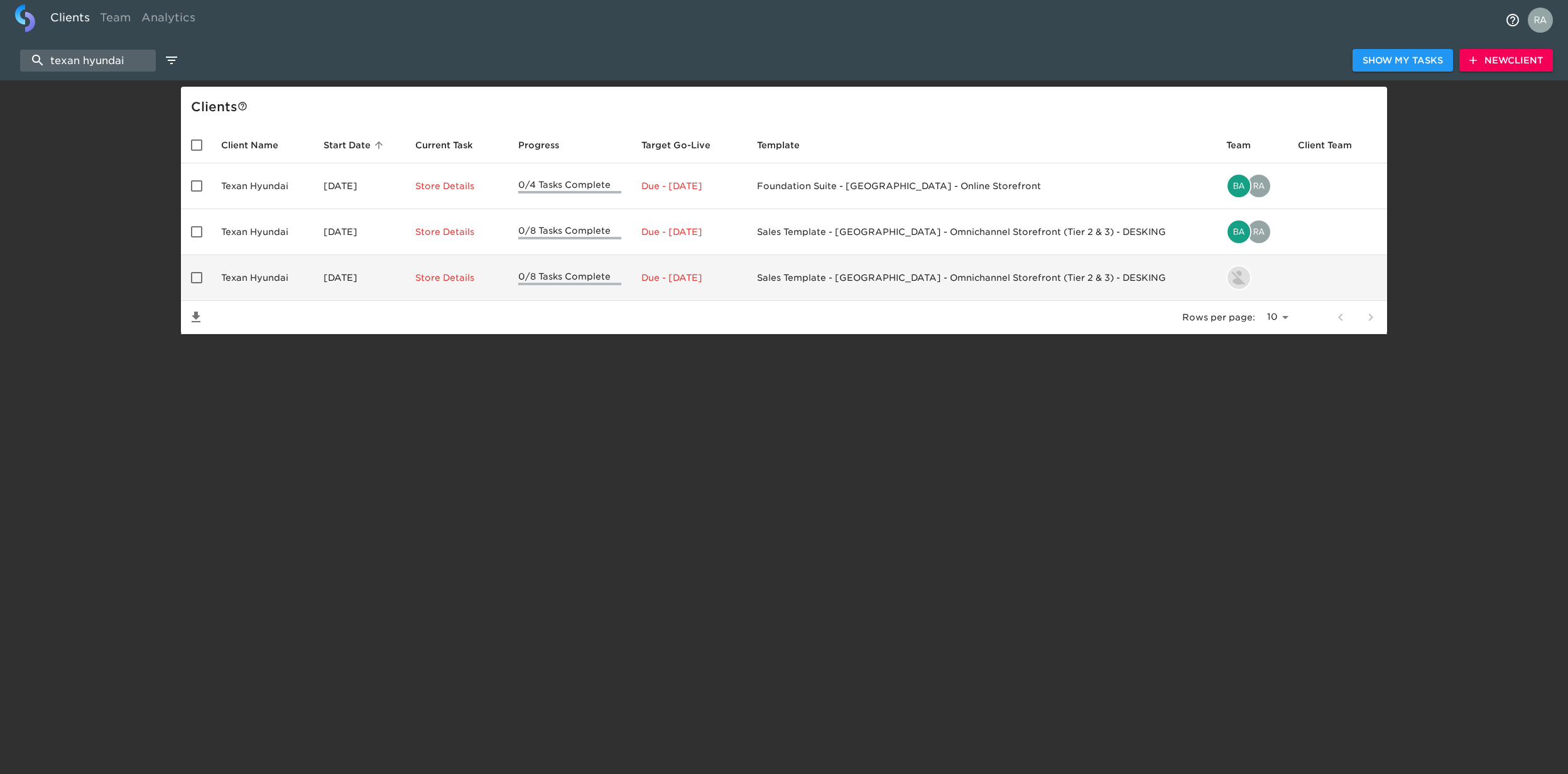
click at [294, 266] on td "Texan Hyundai" at bounding box center [262, 278] width 102 height 45
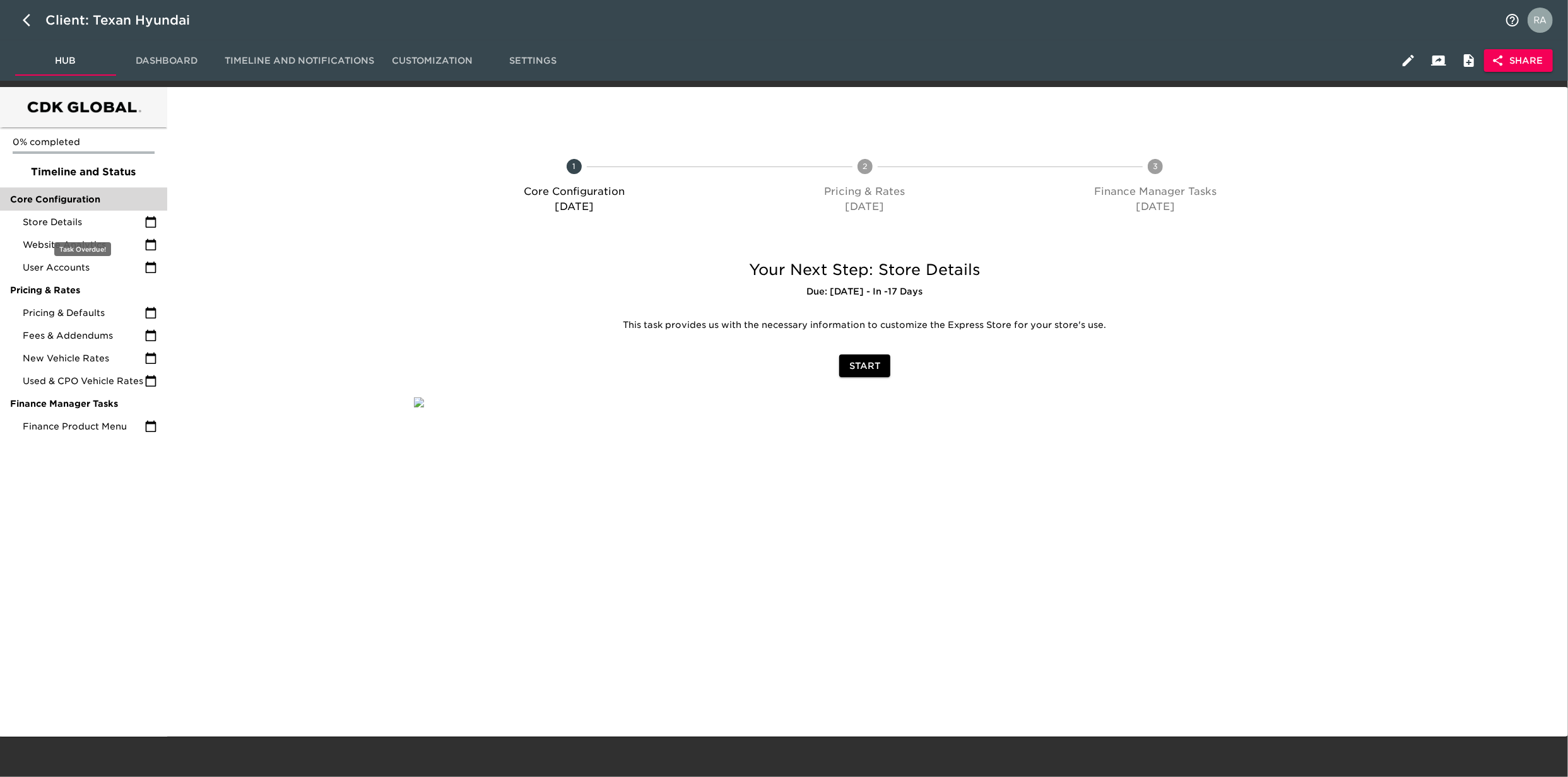
click at [72, 200] on span "Core Configuration" at bounding box center [83, 199] width 147 height 12
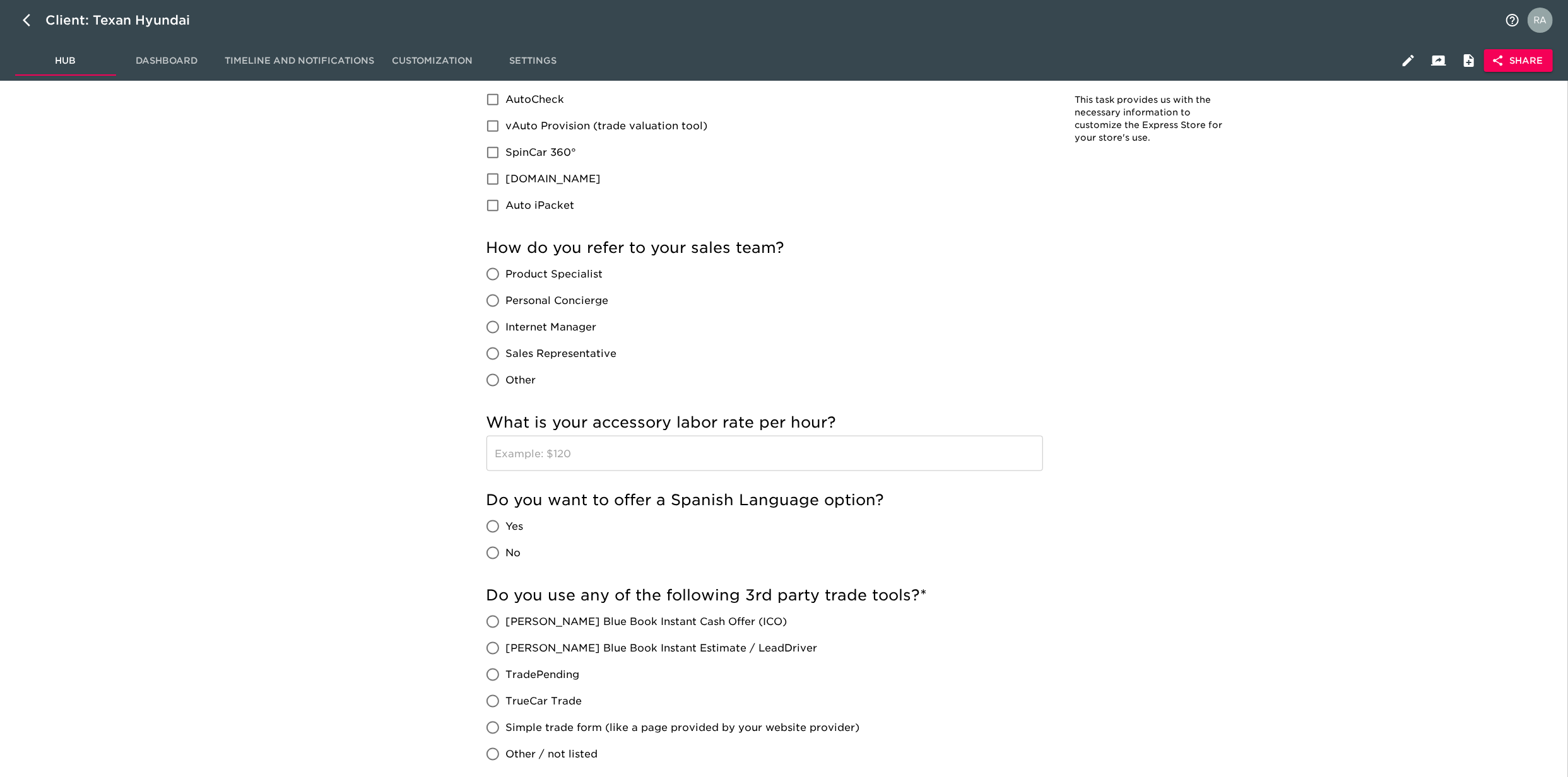
scroll to position [1289, 0]
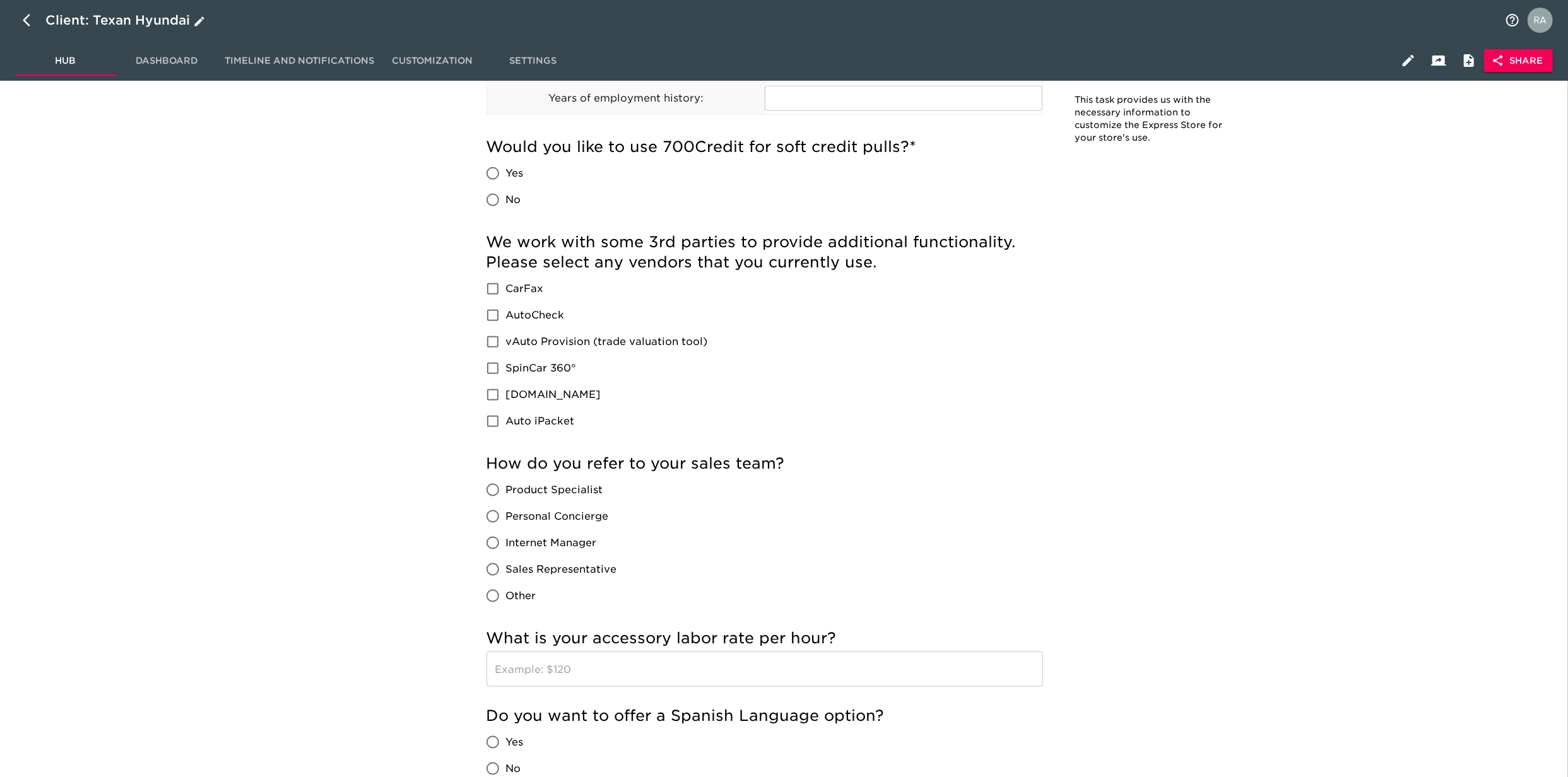
click at [24, 27] on button "button" at bounding box center [30, 20] width 30 height 30
select select "10"
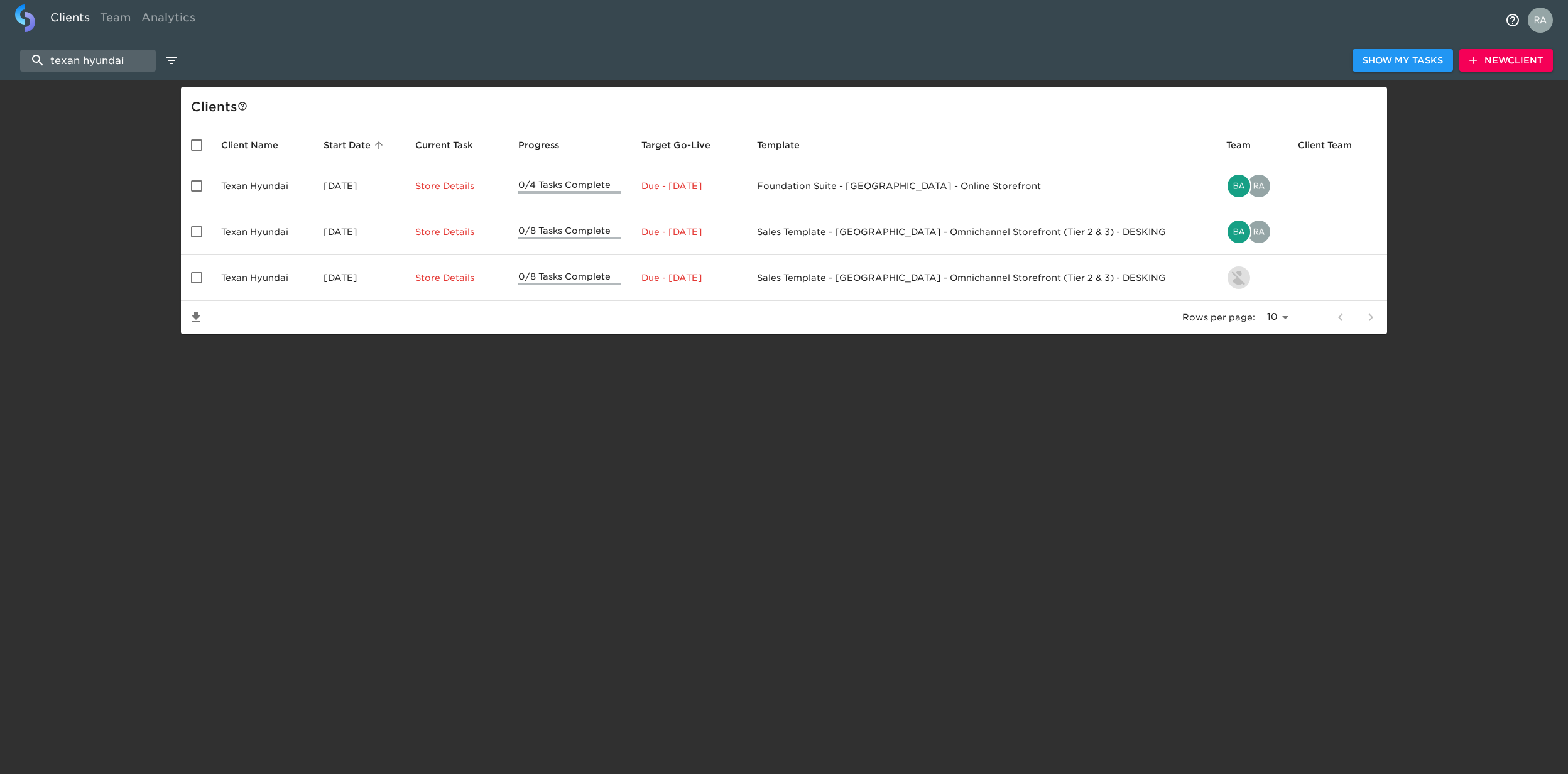
drag, startPoint x: 131, startPoint y: 64, endPoint x: -4, endPoint y: 63, distance: 135.0
click at [0, 63] on html "Clients Team Analytics texan hyundai Show My Tasks New Client Client s Client N…" at bounding box center [784, 187] width 1568 height 375
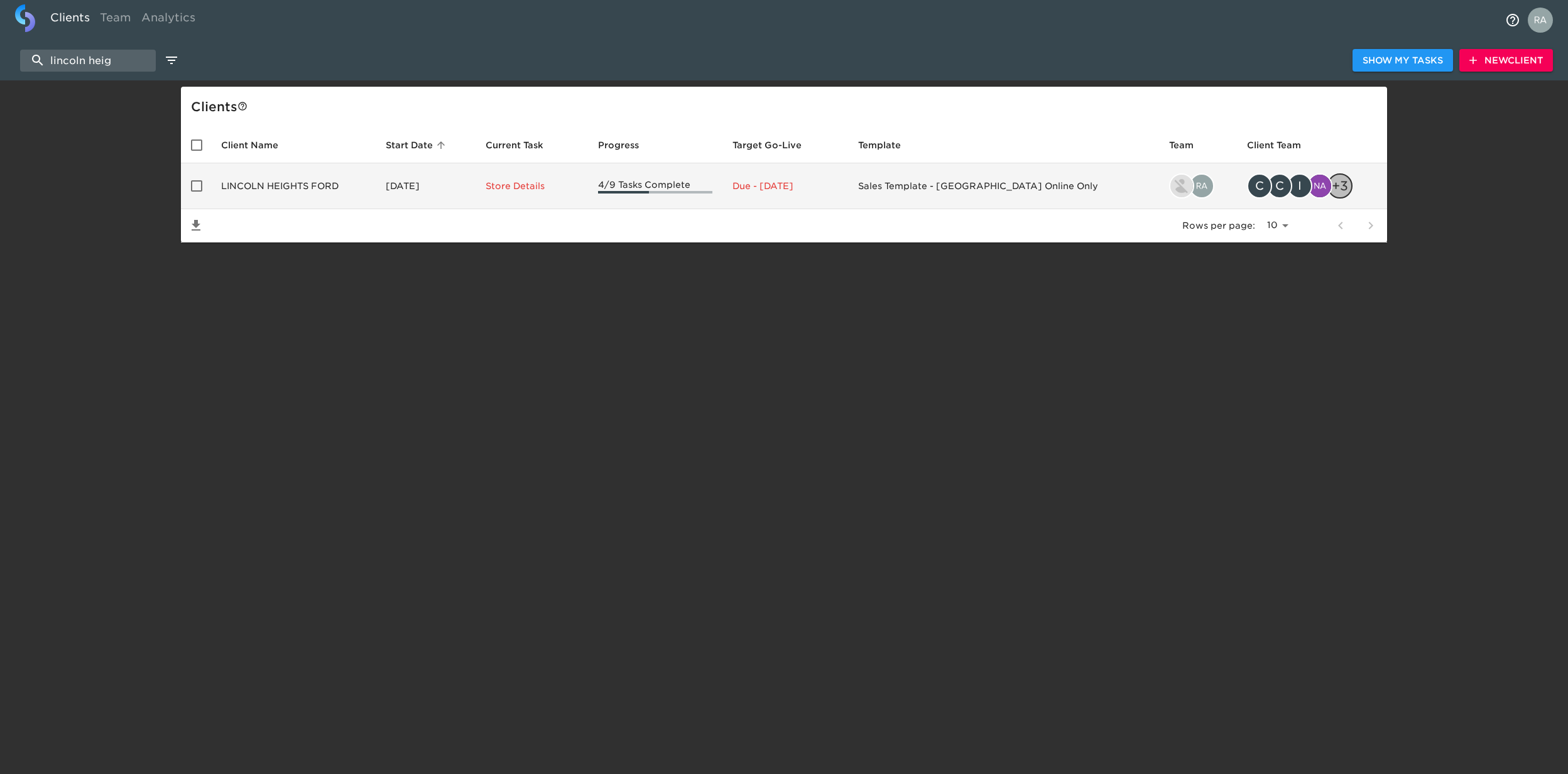
type input "lincoln heig"
click at [289, 195] on td "LINCOLN HEIGHTS FORD" at bounding box center [293, 186] width 164 height 45
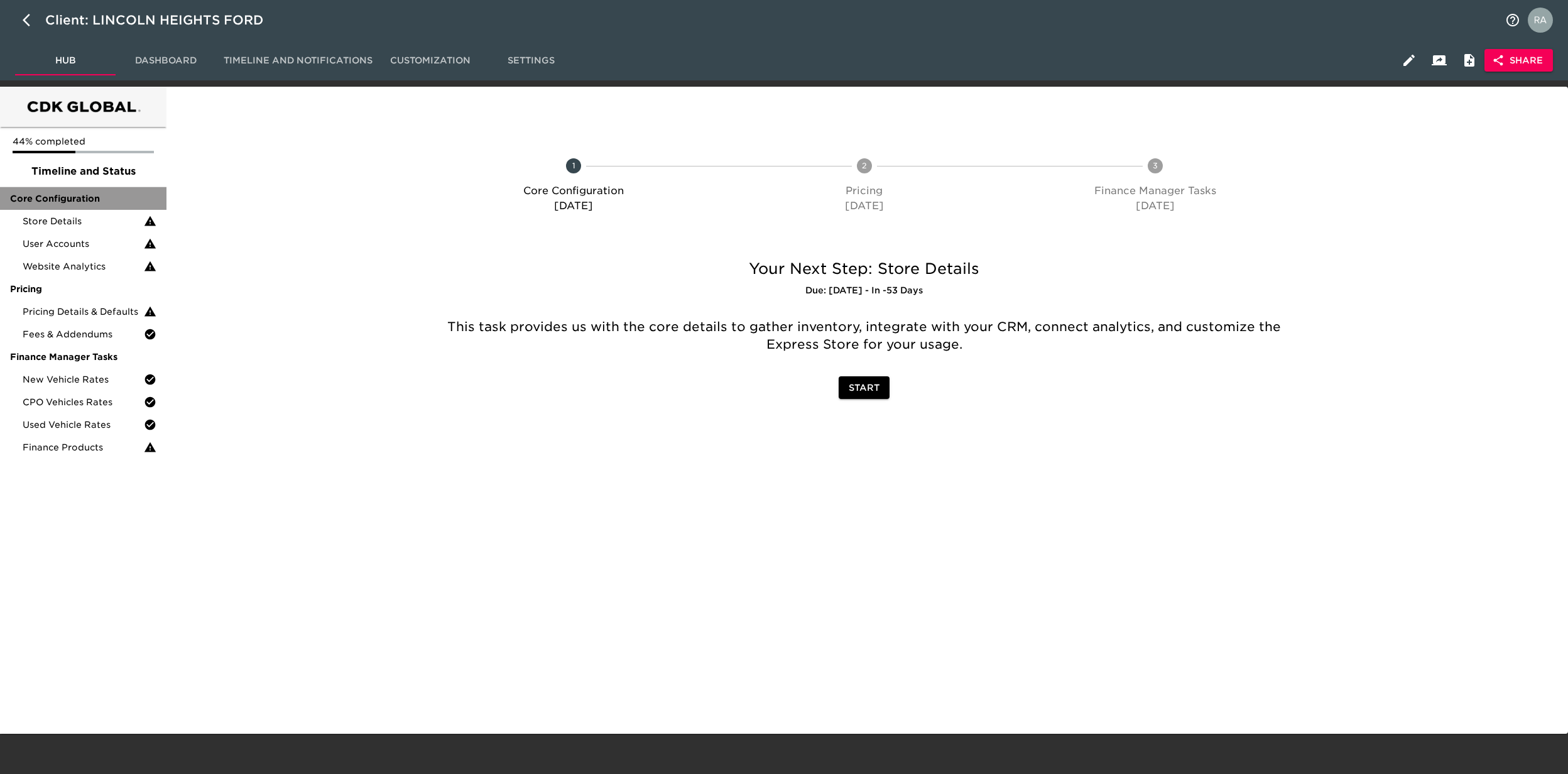
click at [69, 203] on span "Core Configuration" at bounding box center [83, 198] width 146 height 12
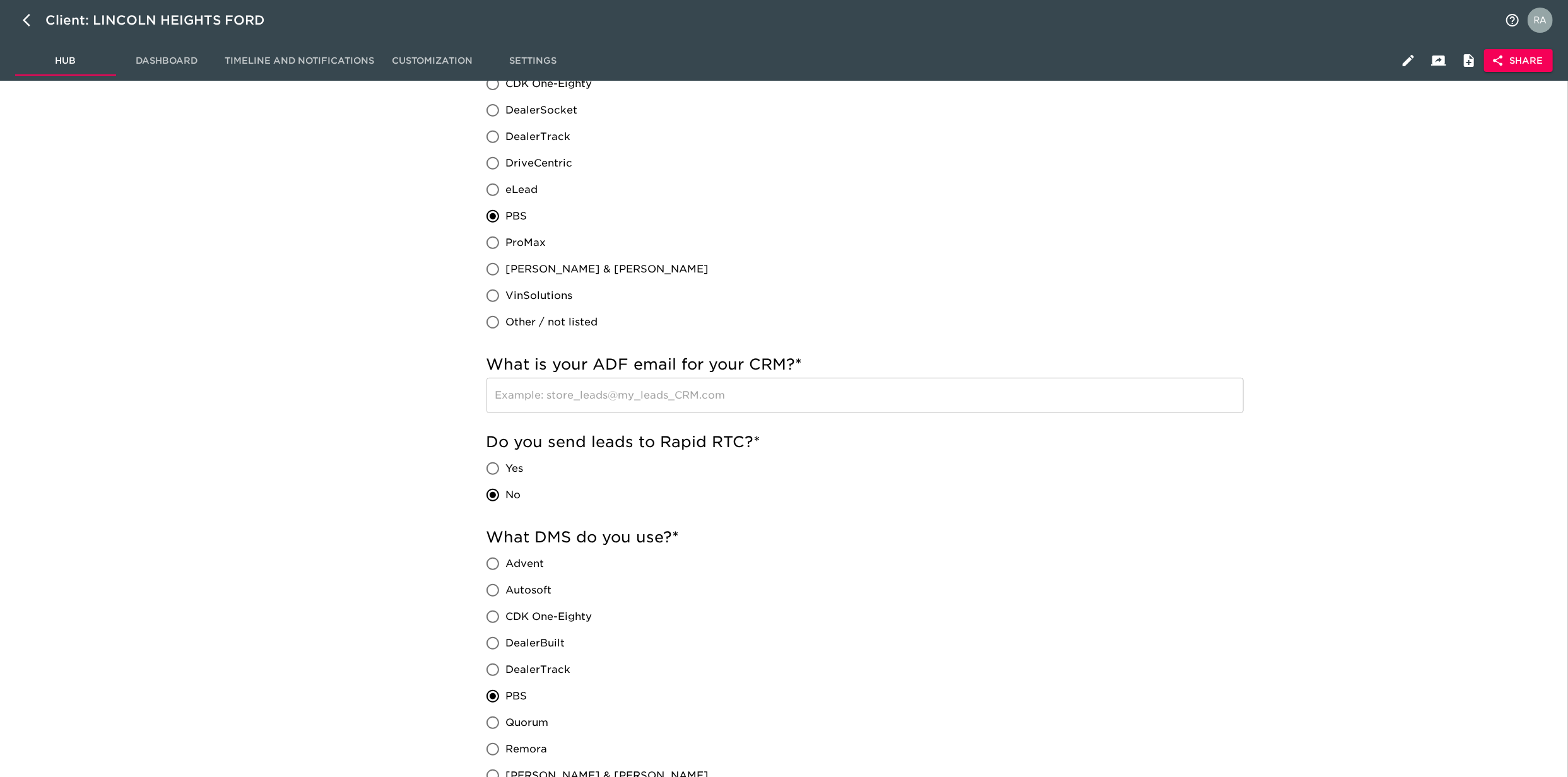
scroll to position [616, 0]
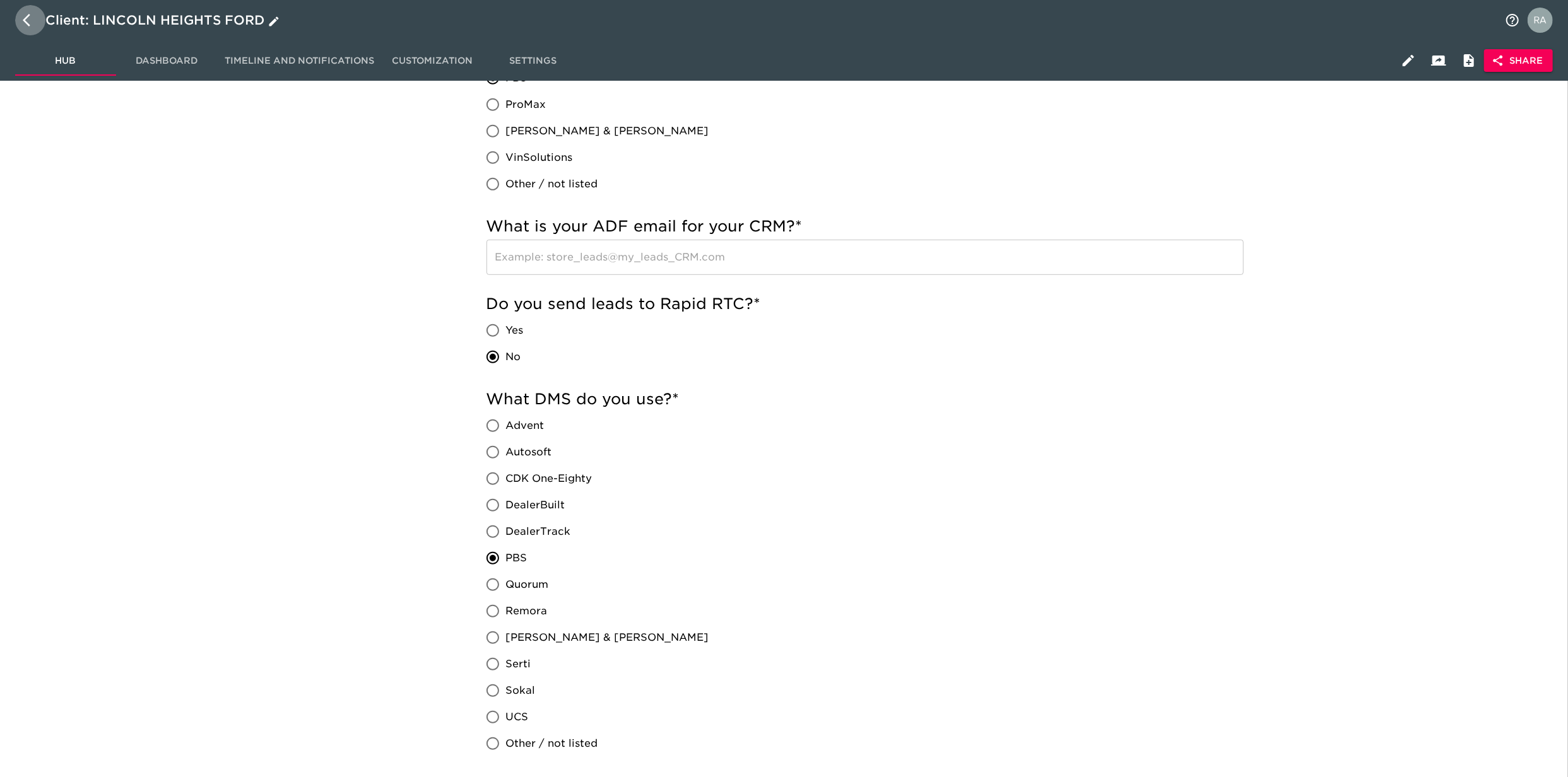
click at [27, 20] on icon "button" at bounding box center [30, 20] width 15 height 15
select select "10"
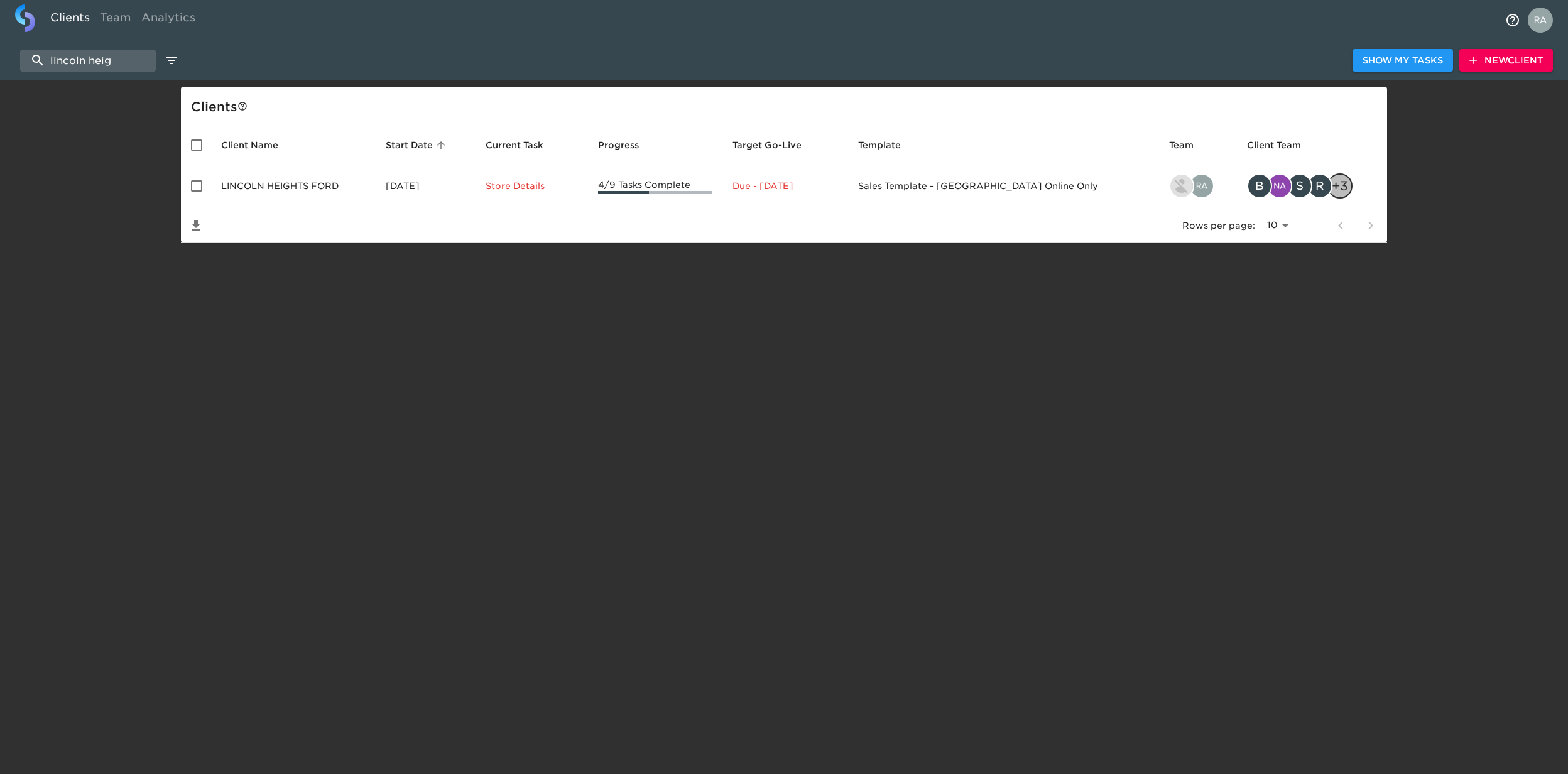
drag, startPoint x: 143, startPoint y: 60, endPoint x: 4, endPoint y: 65, distance: 139.1
click at [4, 65] on div "lincoln heig Show My Tasks New Client" at bounding box center [784, 60] width 1568 height 41
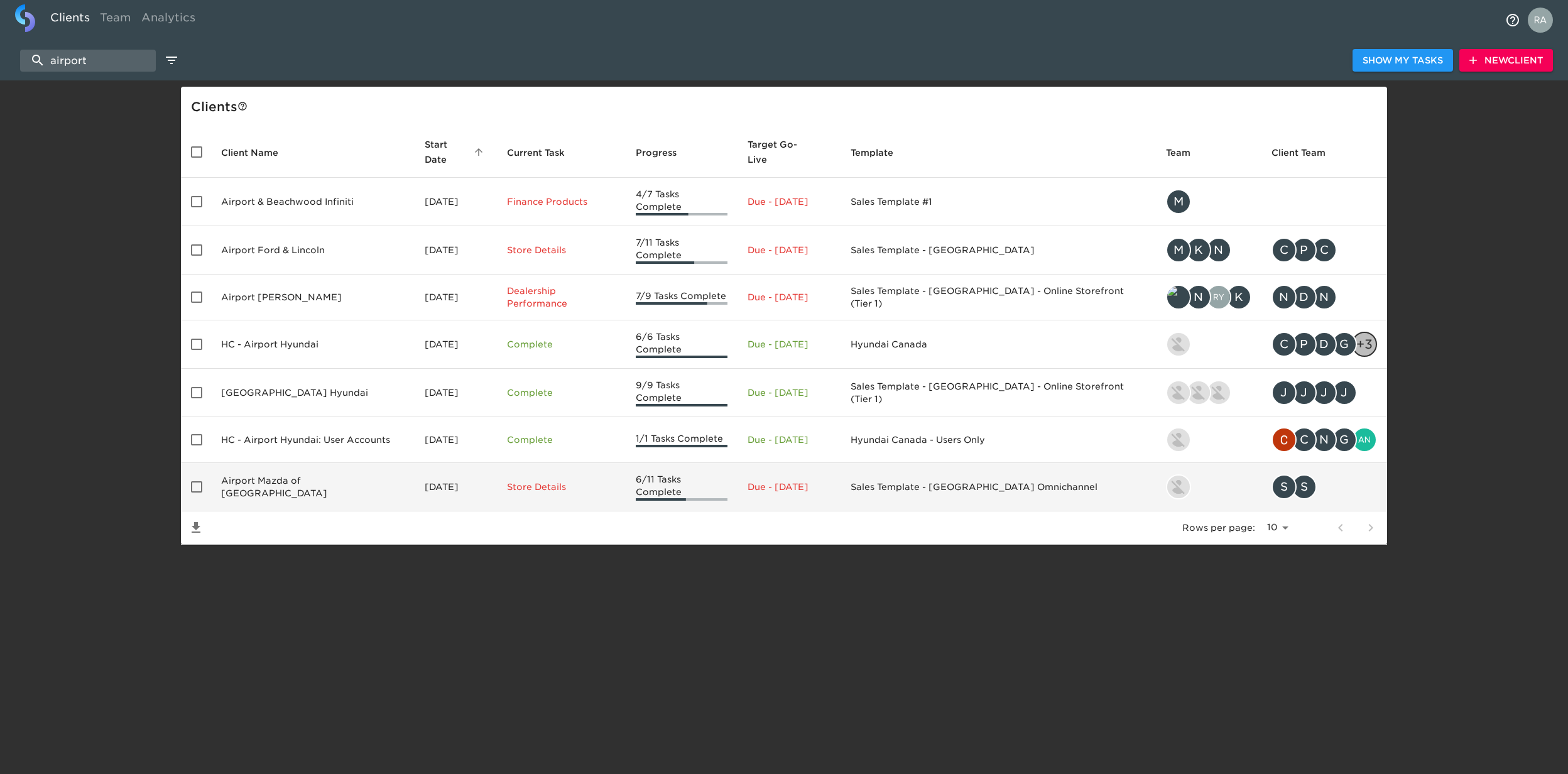
type input "airport"
click at [274, 463] on td "Airport Mazda of [GEOGRAPHIC_DATA]" at bounding box center [312, 487] width 203 height 49
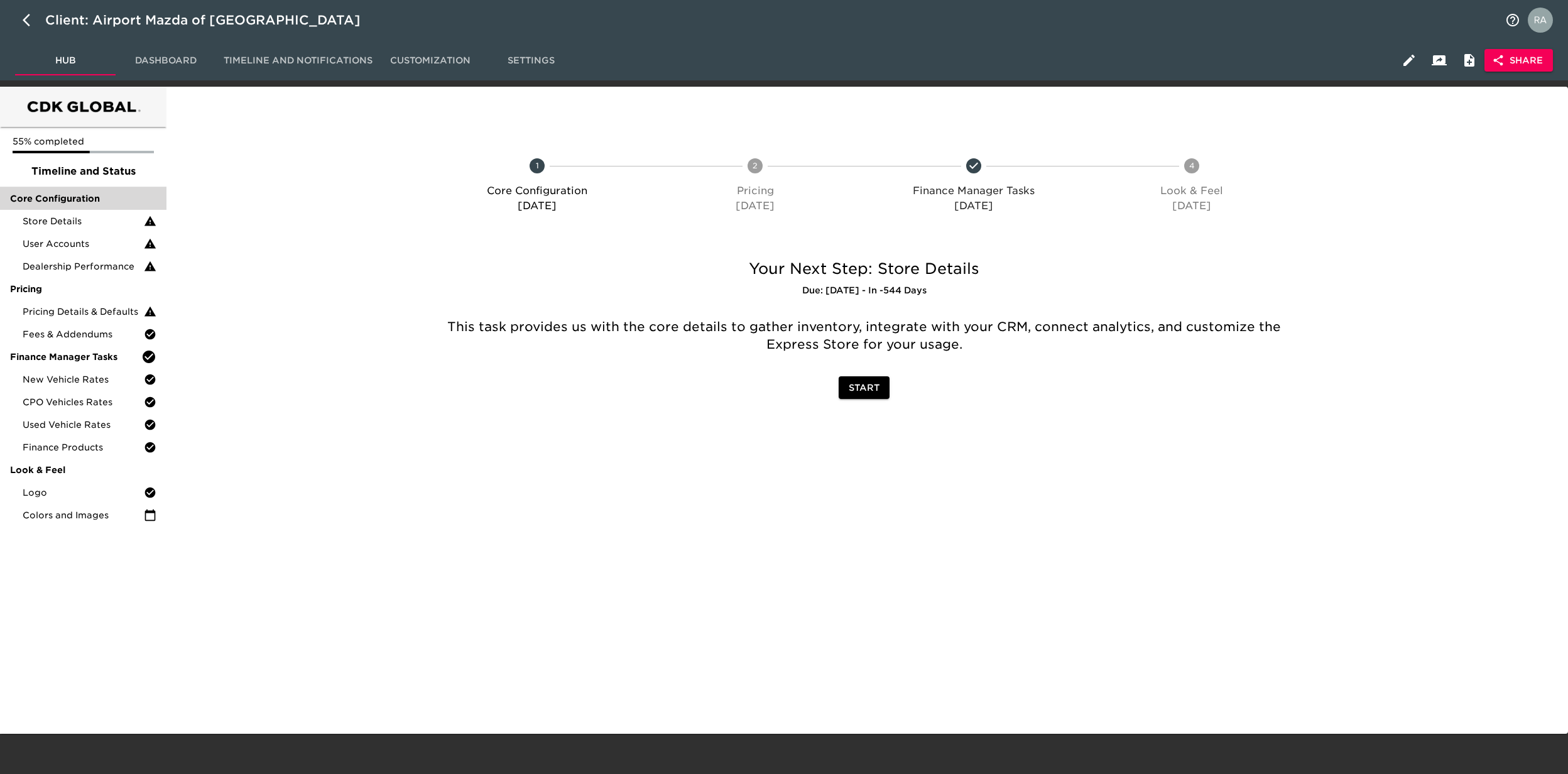
click at [80, 198] on span "Core Configuration" at bounding box center [83, 198] width 146 height 12
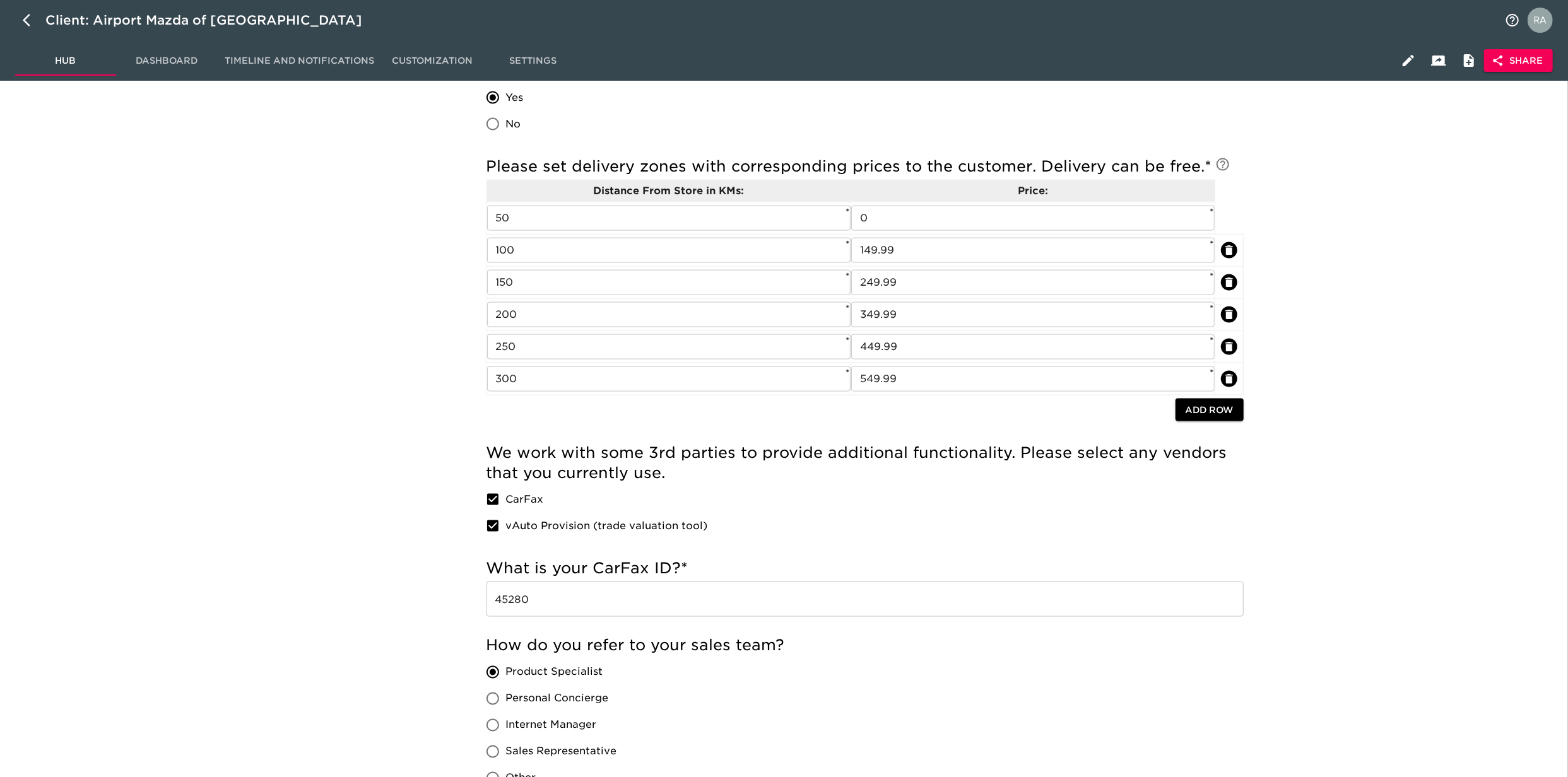
scroll to position [2243, 0]
